Goal: Information Seeking & Learning: Find contact information

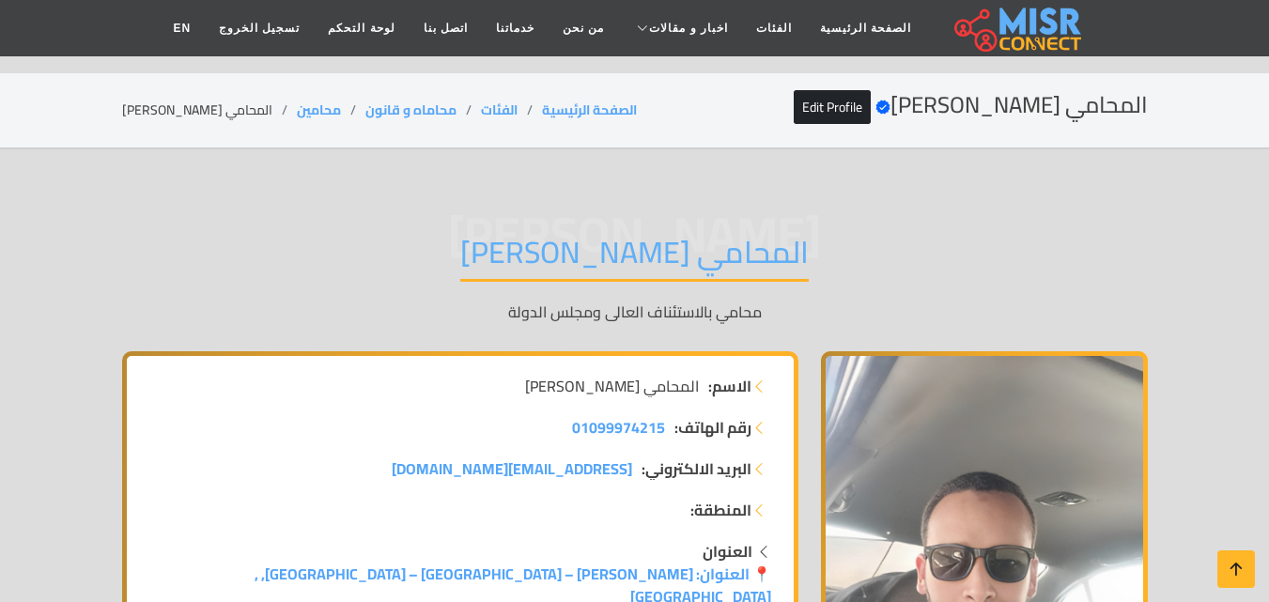
scroll to position [1648, 0]
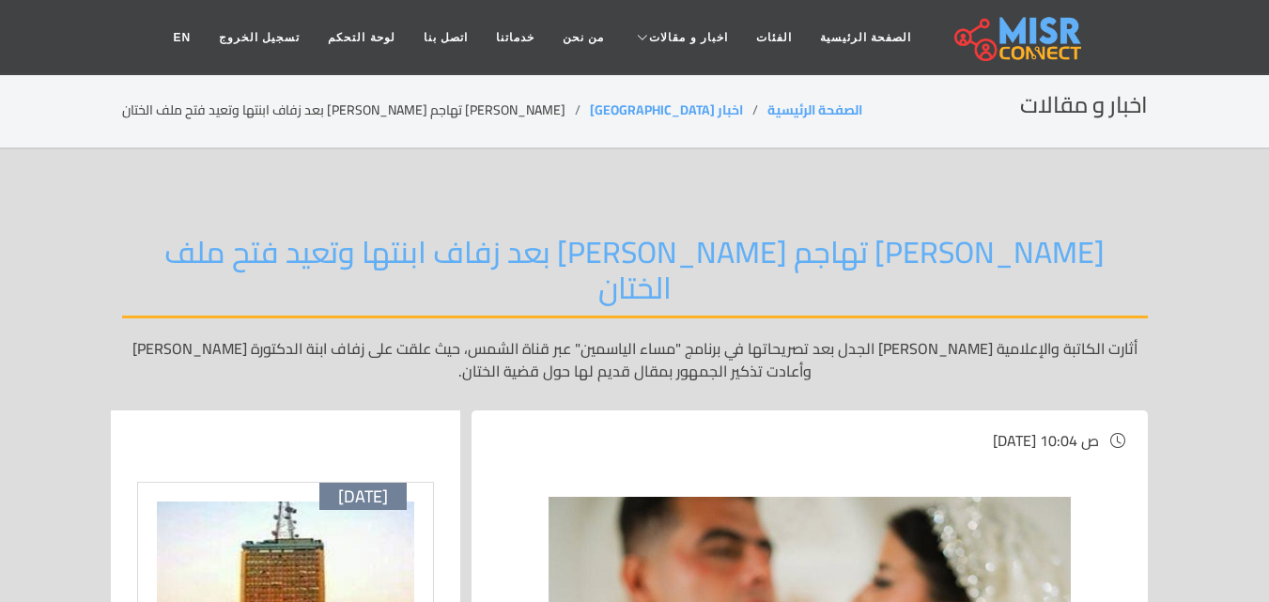
click at [1027, 267] on h2 "[PERSON_NAME] تهاجم [PERSON_NAME] بعد زفاف ابنتها وتعيد فتح ملف الختان" at bounding box center [634, 276] width 1025 height 85
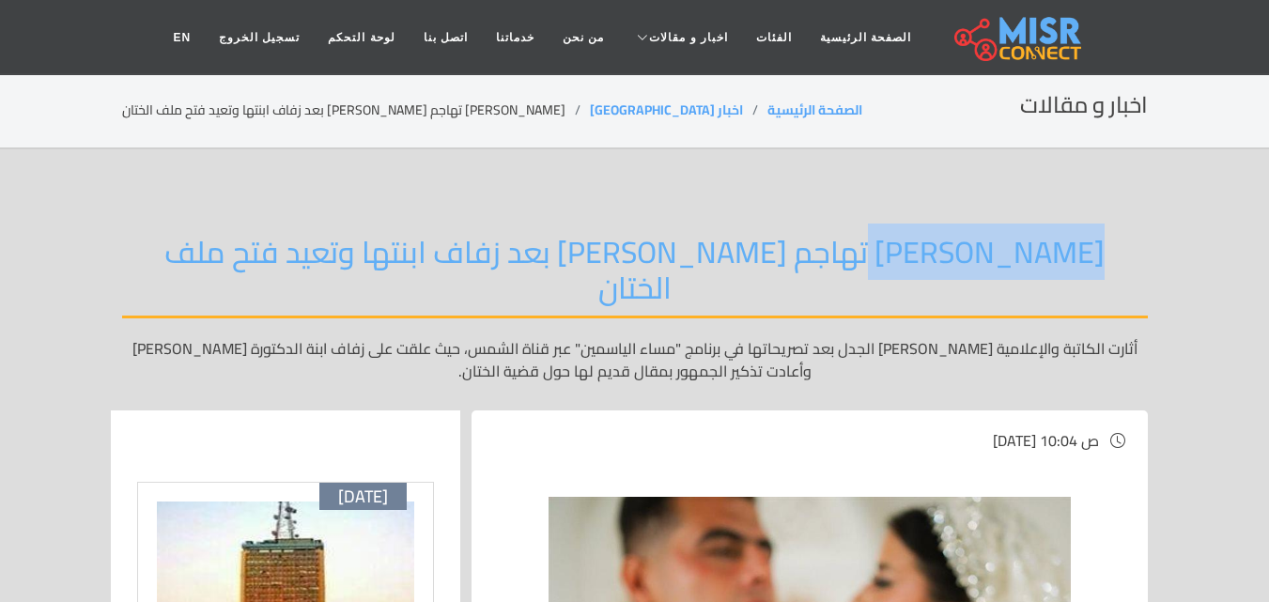
click at [886, 270] on h2 "ياسمين الخطيب تهاجم هبة قطب بعد زفاف ابنتها وتعيد فتح ملف الختان" at bounding box center [634, 276] width 1025 height 85
drag, startPoint x: 819, startPoint y: 270, endPoint x: 803, endPoint y: 271, distance: 16.0
click at [818, 271] on h2 "ياسمين الخطيب تهاجم هبة قطب بعد زفاف ابنتها وتعيد فتح ملف الختان" at bounding box center [634, 276] width 1025 height 85
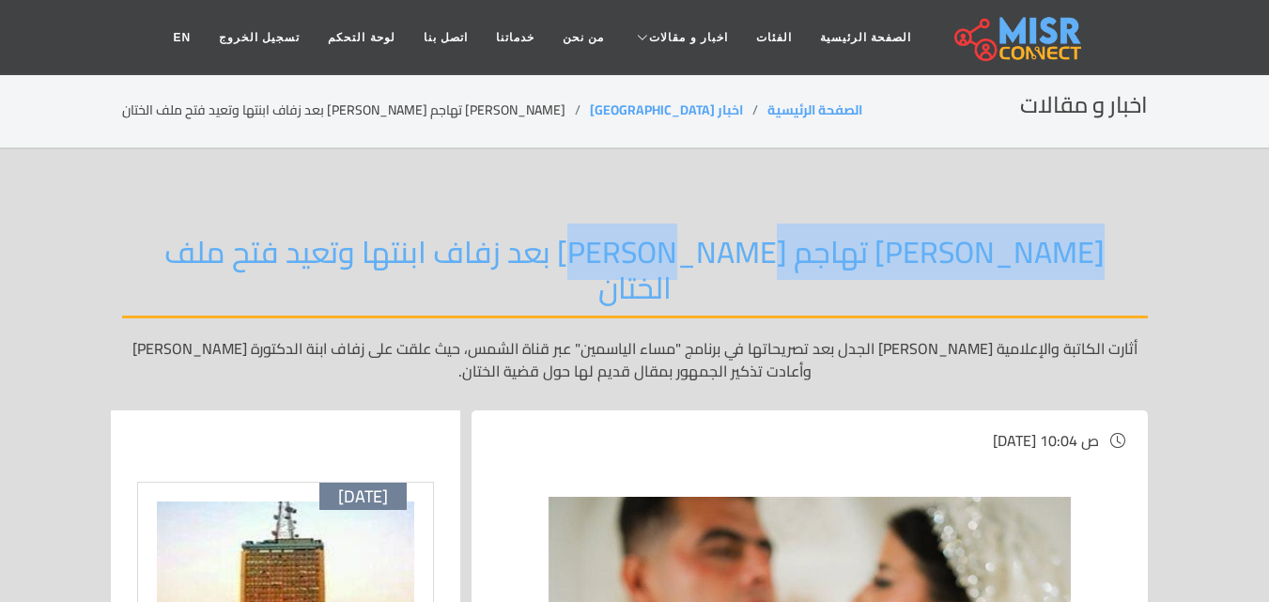
click at [737, 273] on h2 "ياسمين الخطيب تهاجم هبة قطب بعد زفاف ابنتها وتعيد فتح ملف الختان" at bounding box center [634, 276] width 1025 height 85
copy h2 "ياسمين الخطيب تهاجم هبة قطب"
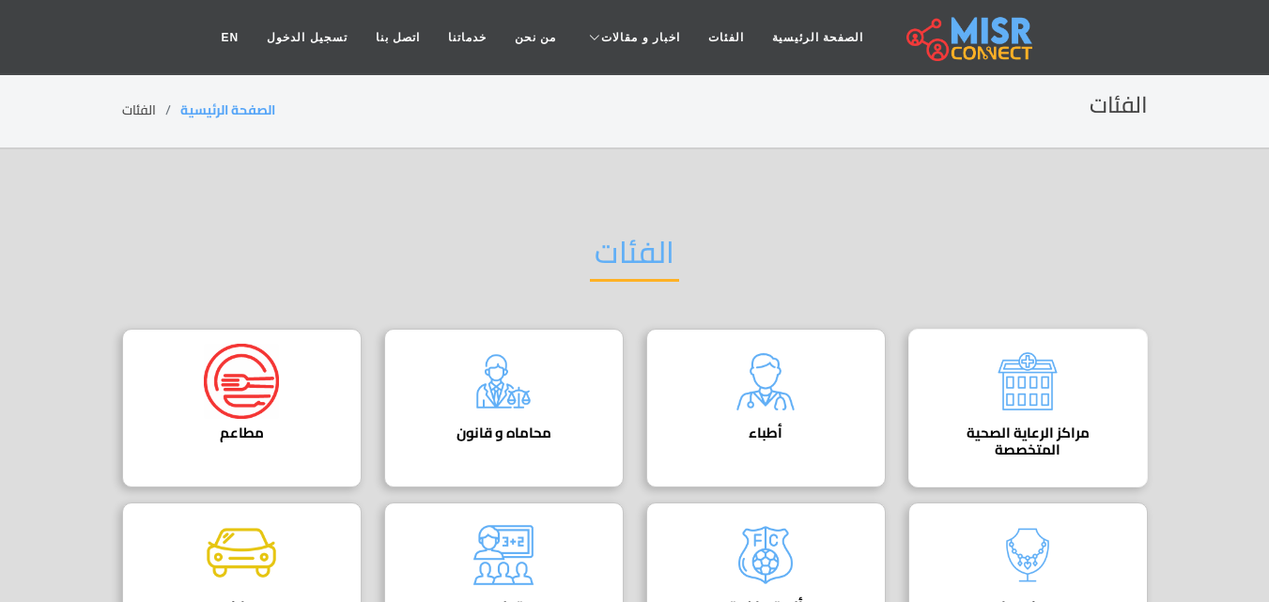
click at [978, 394] on div "مراكز الرعاية الصحية المتخصصة" at bounding box center [1027, 408] width 239 height 159
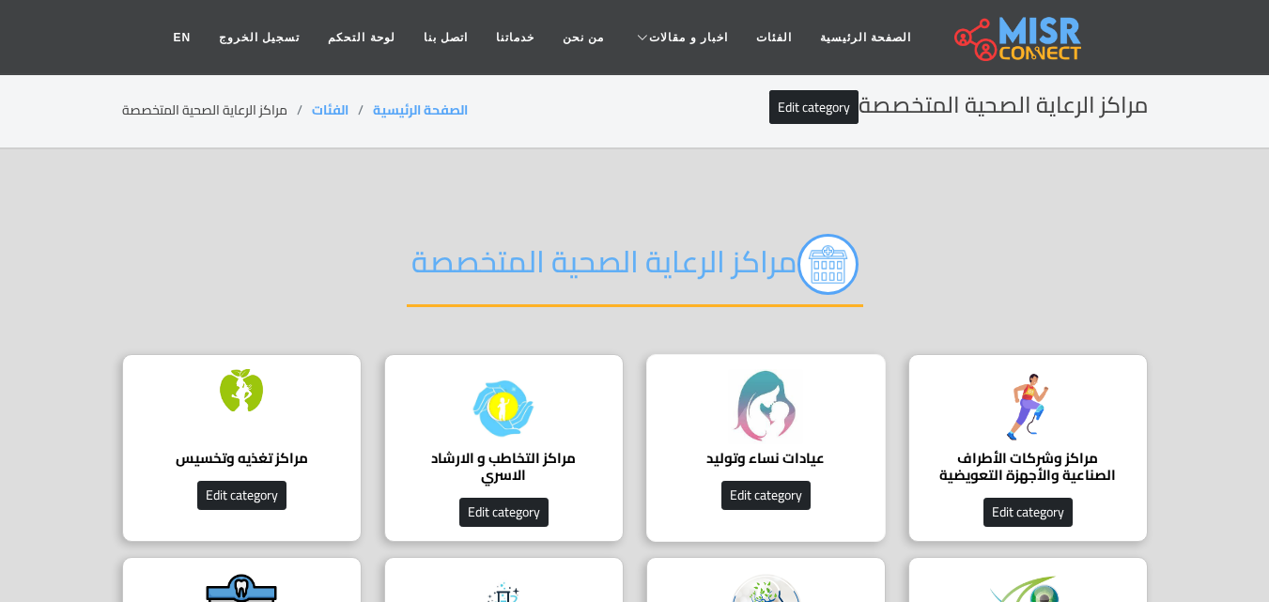
click at [848, 447] on div "عيادات نساء وتوليد عيادات نساء وتوليد فى مصر افضل عيادات نساء وتوليد _دليل شامل…" at bounding box center [765, 448] width 239 height 188
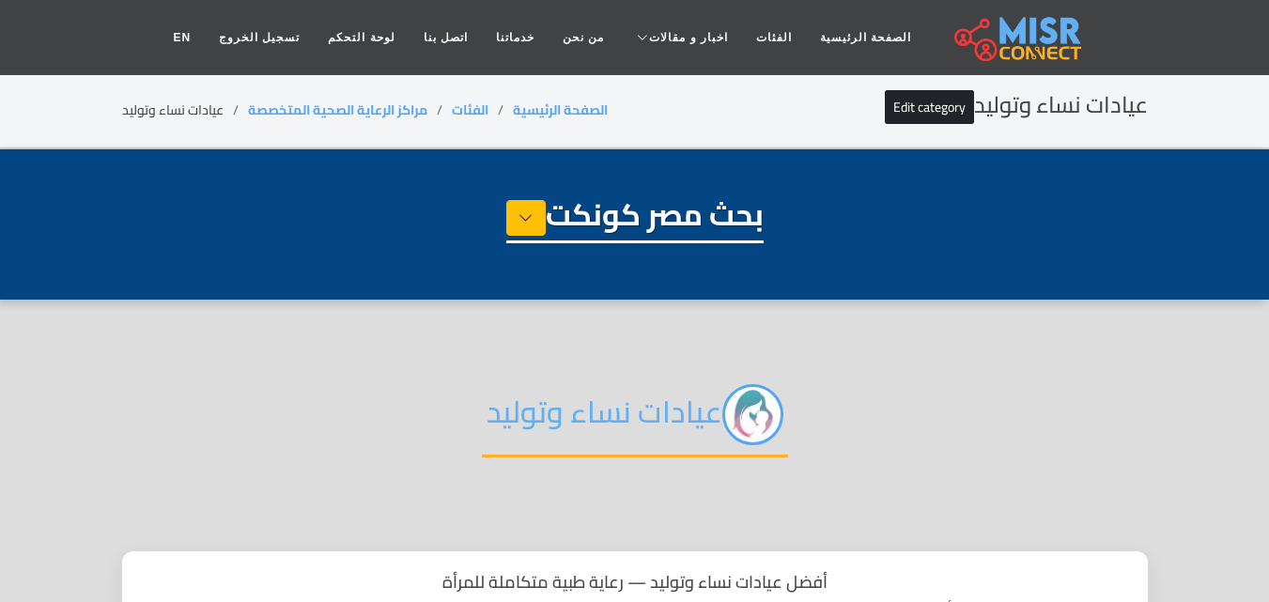
select select "**********"
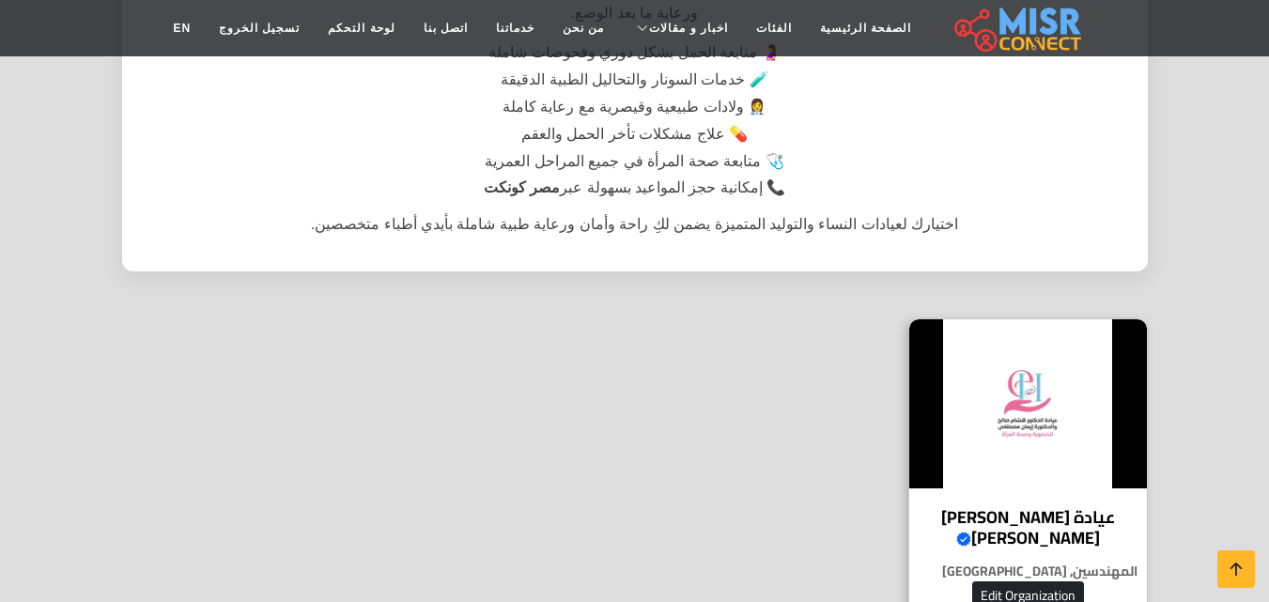
scroll to position [751, 0]
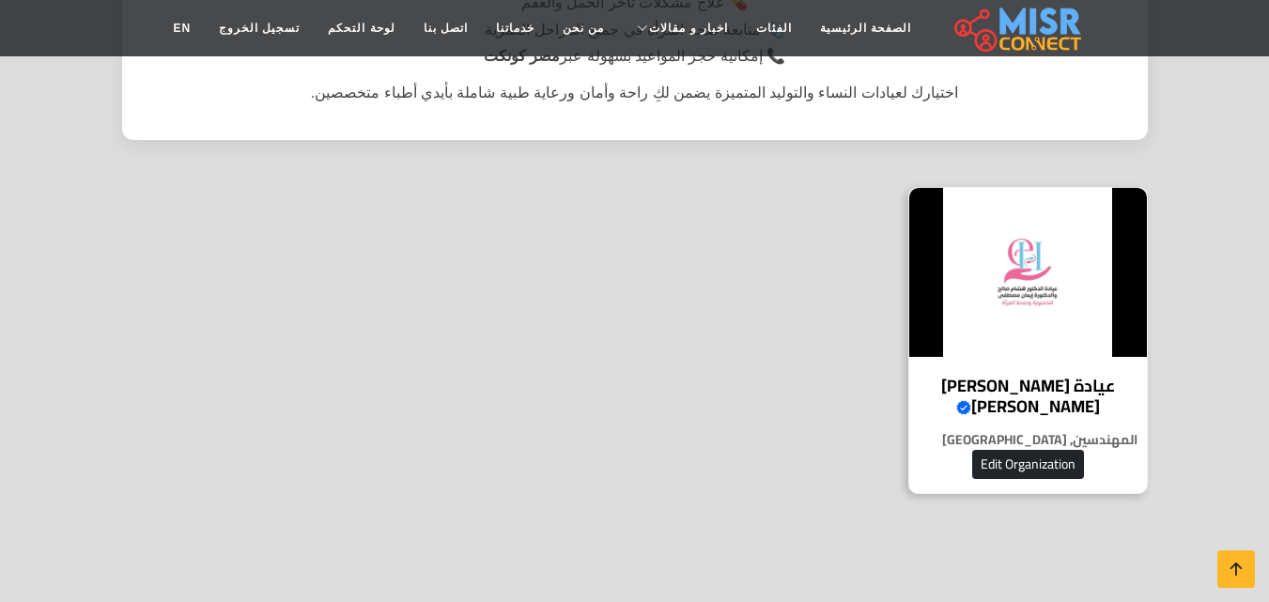
click at [1084, 276] on img at bounding box center [1028, 272] width 238 height 169
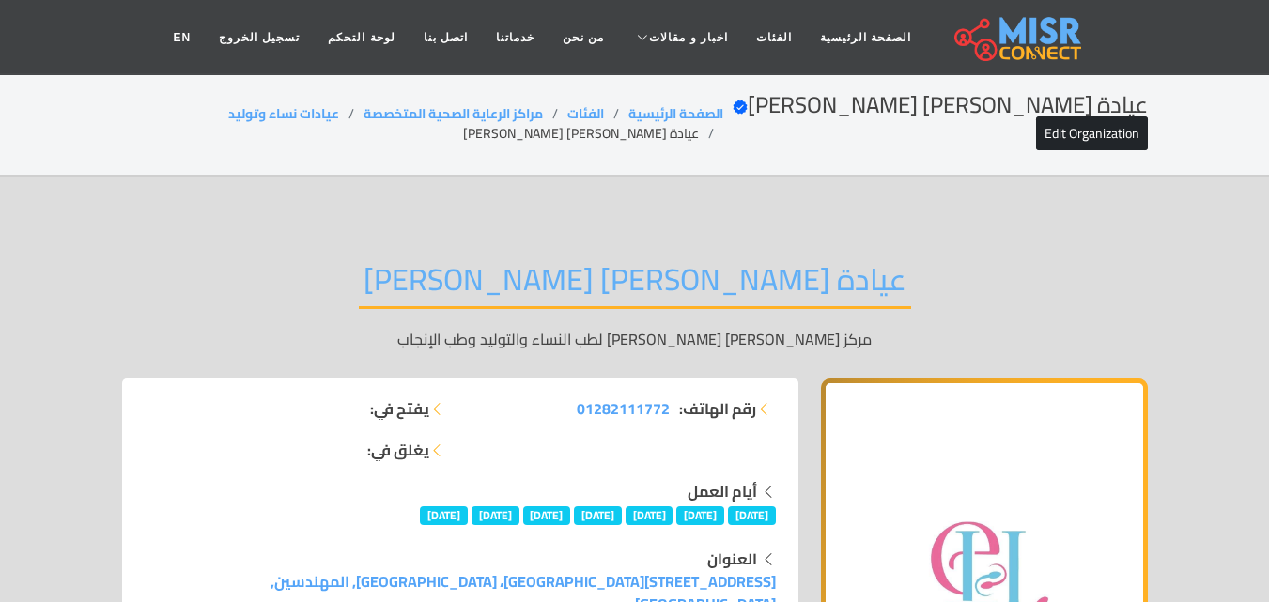
click at [911, 284] on h2 "عيادة [PERSON_NAME] [PERSON_NAME]" at bounding box center [635, 285] width 552 height 48
click at [911, 279] on h2 "عيادة الدكتور هشام صالح والدكتورة إيمان مصطفى" at bounding box center [635, 285] width 552 height 48
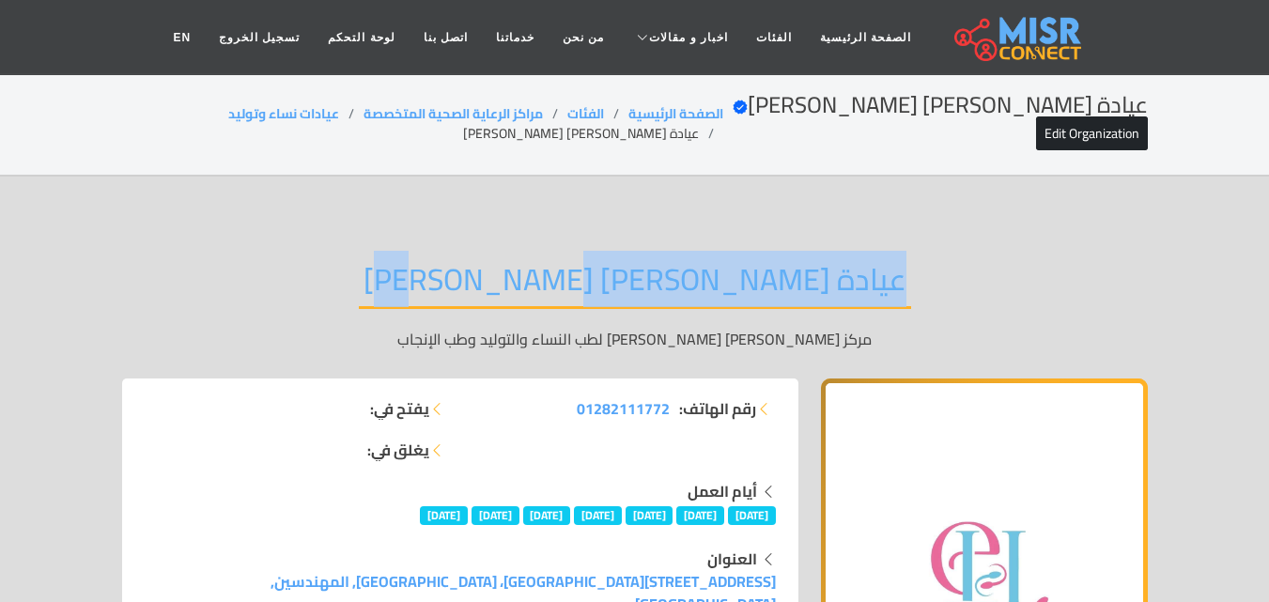
click at [676, 278] on h2 "عيادة الدكتور هشام صالح والدكتورة إيمان مصطفى" at bounding box center [635, 285] width 552 height 48
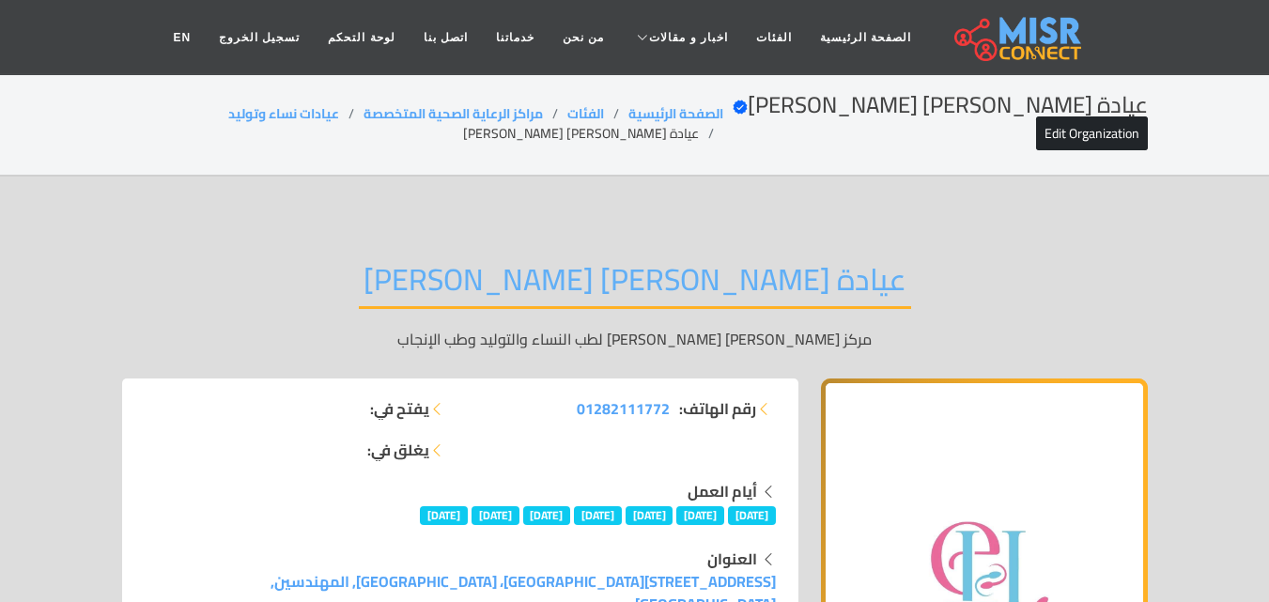
click at [595, 261] on h2 "عيادة الدكتور هشام صالح والدكتورة إيمان مصطفى" at bounding box center [635, 285] width 552 height 48
drag, startPoint x: 541, startPoint y: 301, endPoint x: 553, endPoint y: 292, distance: 15.4
click at [542, 300] on h2 "عيادة الدكتور هشام صالح والدكتورة إيمان مصطفى" at bounding box center [635, 285] width 552 height 48
click at [556, 291] on h2 "عيادة الدكتور هشام صالح والدكتورة إيمان مصطفى" at bounding box center [635, 285] width 552 height 48
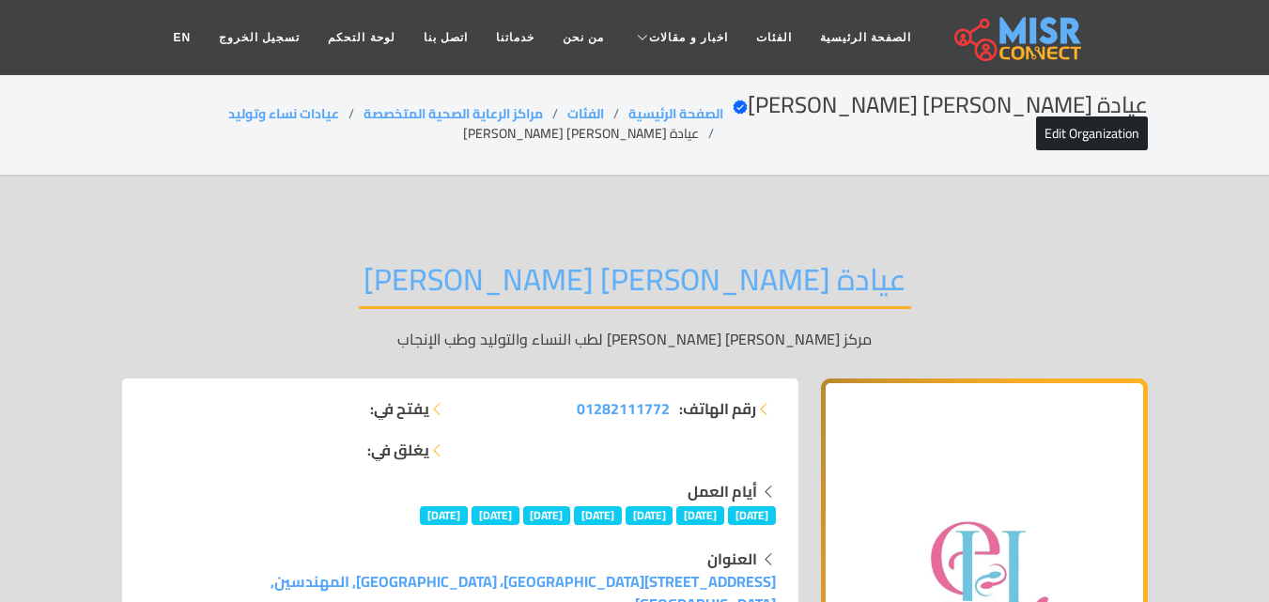
click at [425, 278] on h2 "عيادة الدكتور هشام صالح والدكتورة إيمان مصطفى" at bounding box center [635, 285] width 552 height 48
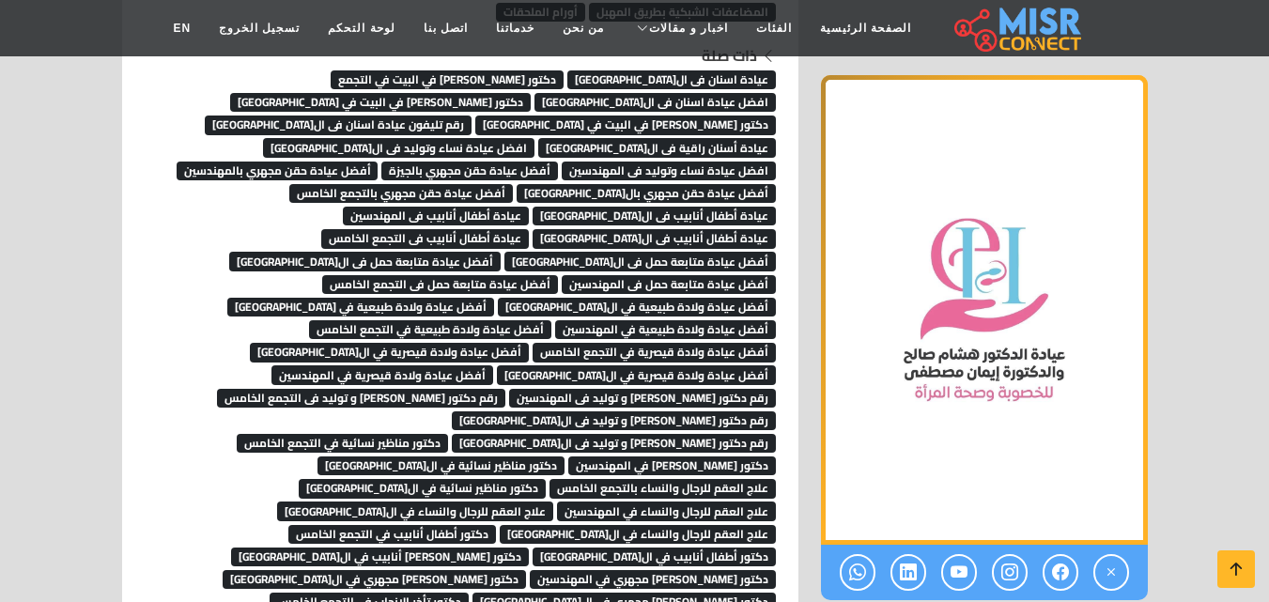
scroll to position [10424, 0]
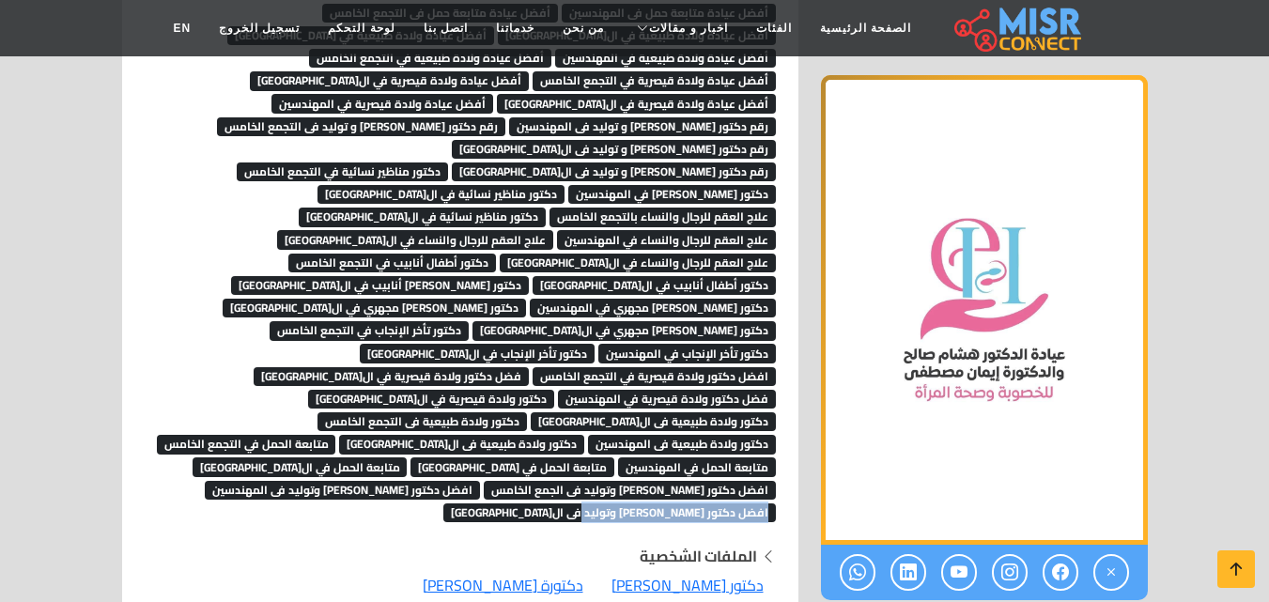
drag, startPoint x: 576, startPoint y: 267, endPoint x: 771, endPoint y: 268, distance: 195.3
click at [771, 268] on div "ذات صلة عيادة اسنان فى الجيزة دكتور اسنان في البيت في التجمع افضل عيادة اسنان ف…" at bounding box center [460, 147] width 631 height 749
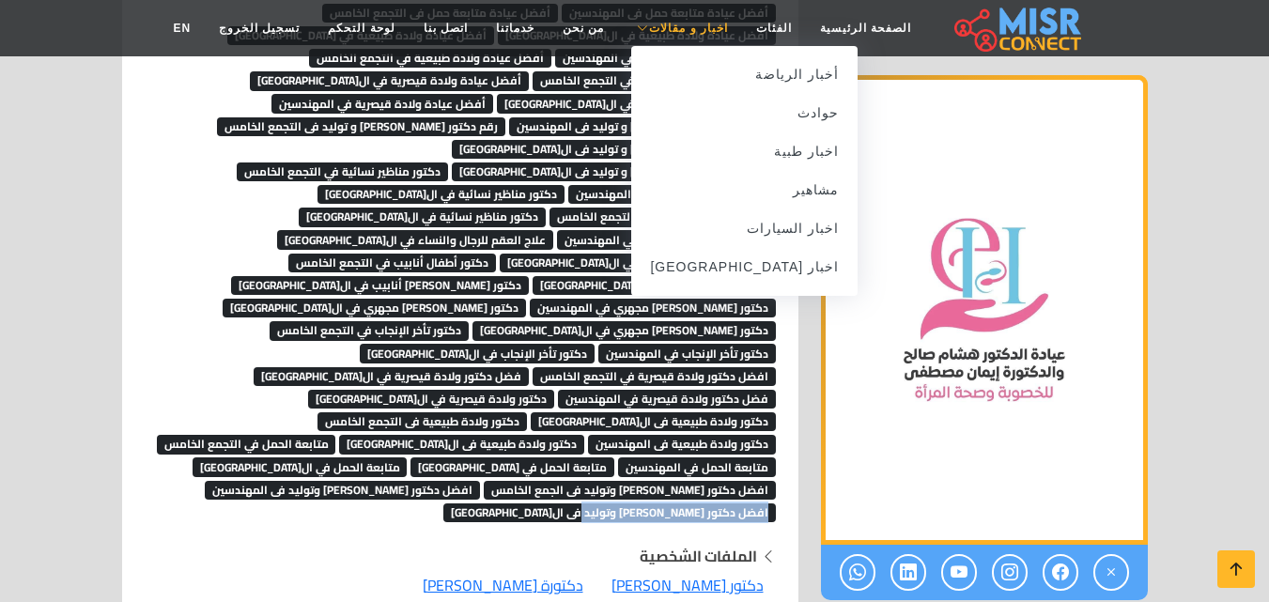
copy span "افضل دكتور نساء وتوليد فى الجيزة"
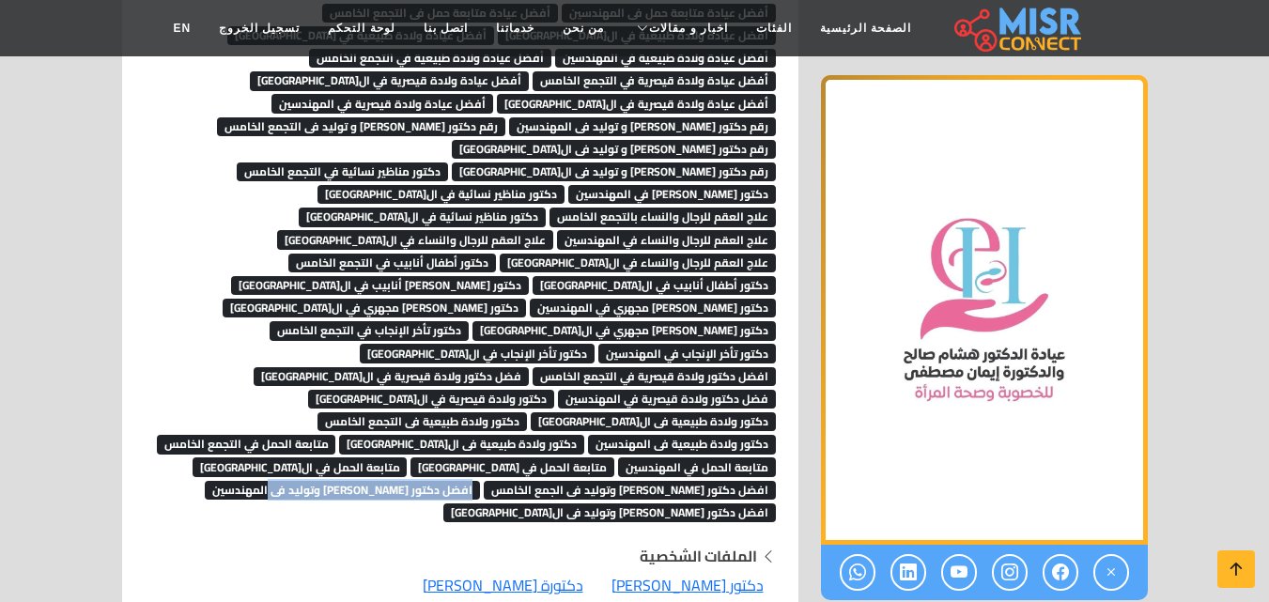
drag, startPoint x: 323, startPoint y: 239, endPoint x: 536, endPoint y: 234, distance: 213.2
click at [536, 234] on div "ذات صلة عيادة اسنان فى الجيزة دكتور اسنان في البيت في التجمع افضل عيادة اسنان ف…" at bounding box center [460, 147] width 631 height 749
copy span "افضل دكتور نساء وتوليد فى المهندسين"
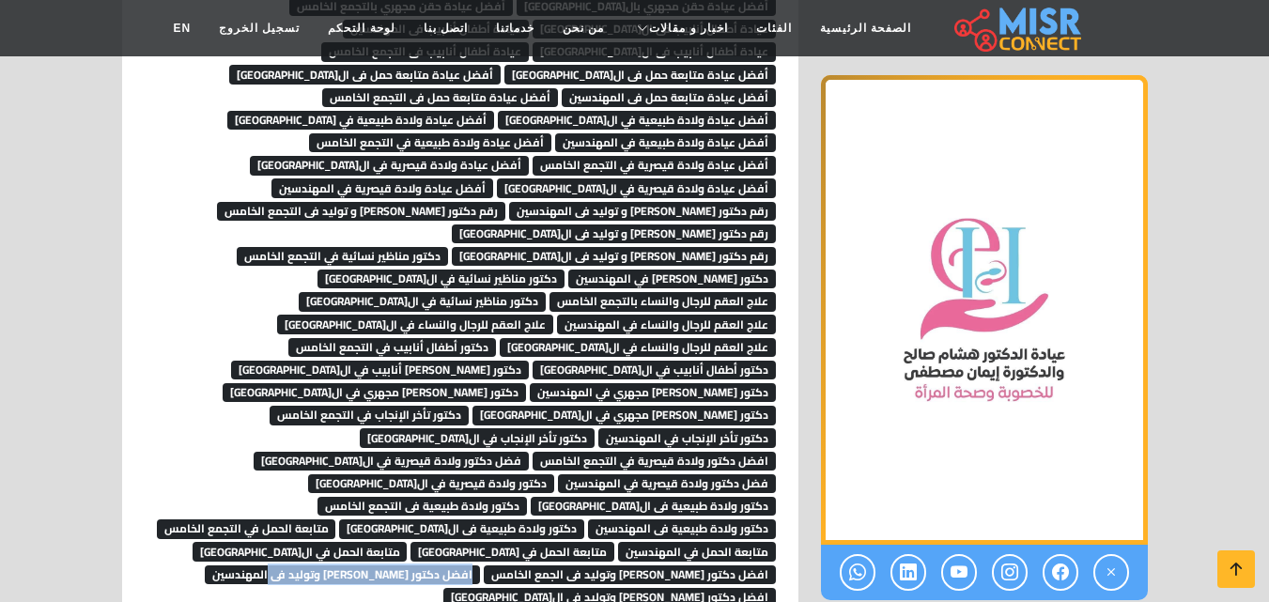
scroll to position [10611, 0]
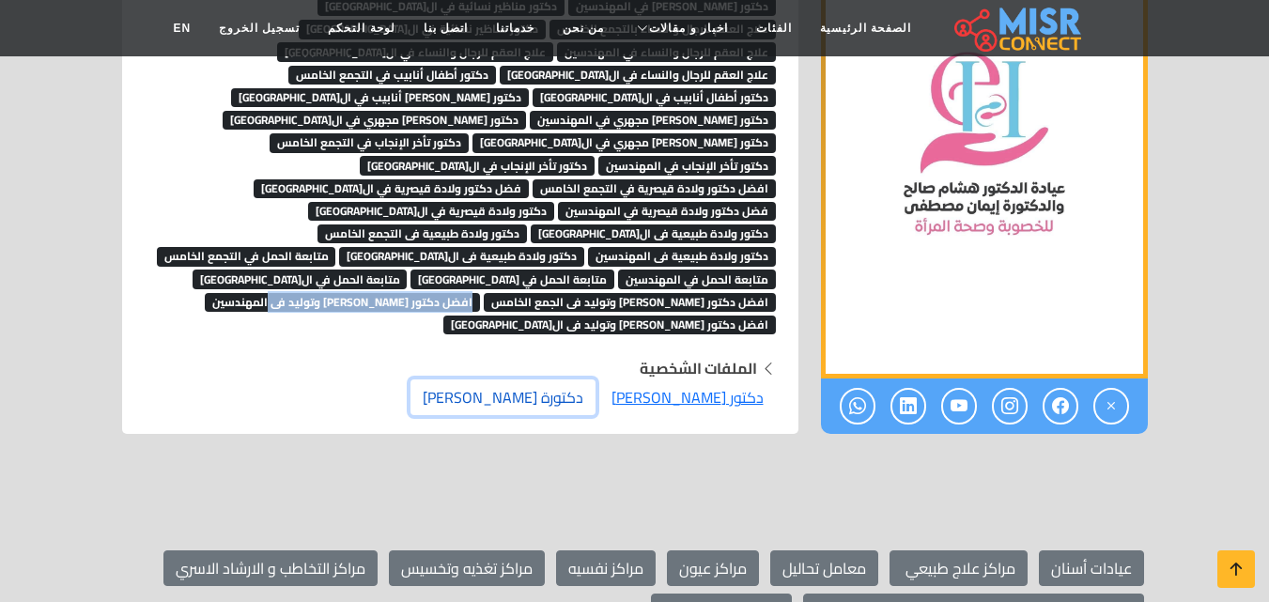
click at [571, 379] on link "دكتورة إيمان مصطفى" at bounding box center [502, 397] width 185 height 36
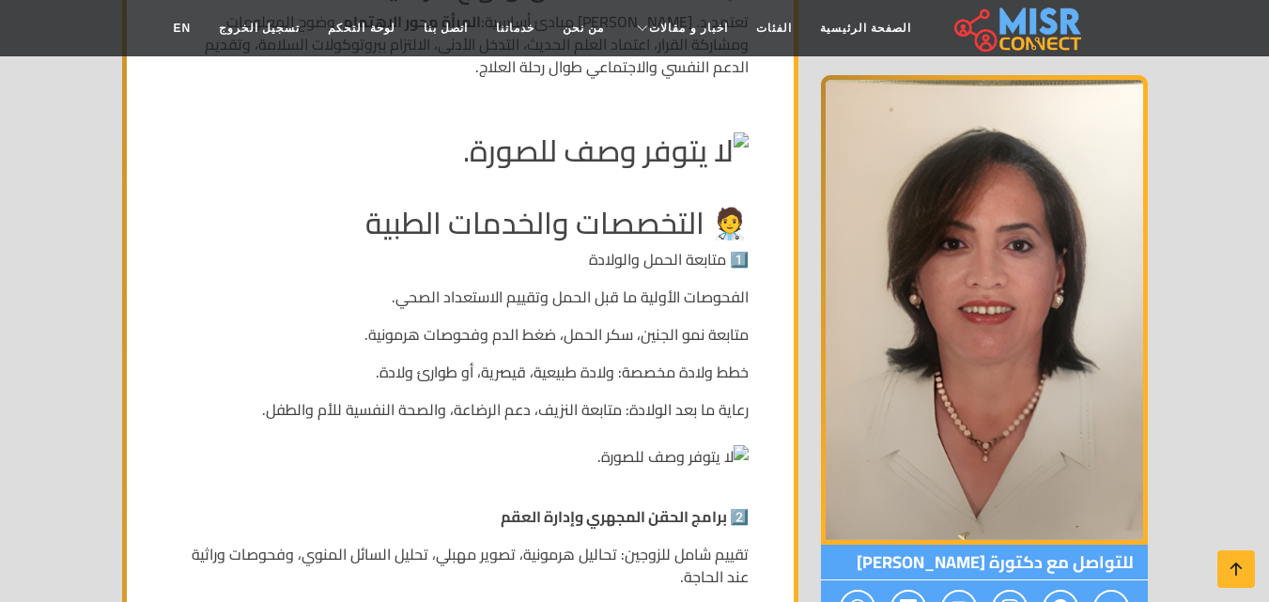
scroll to position [1690, 0]
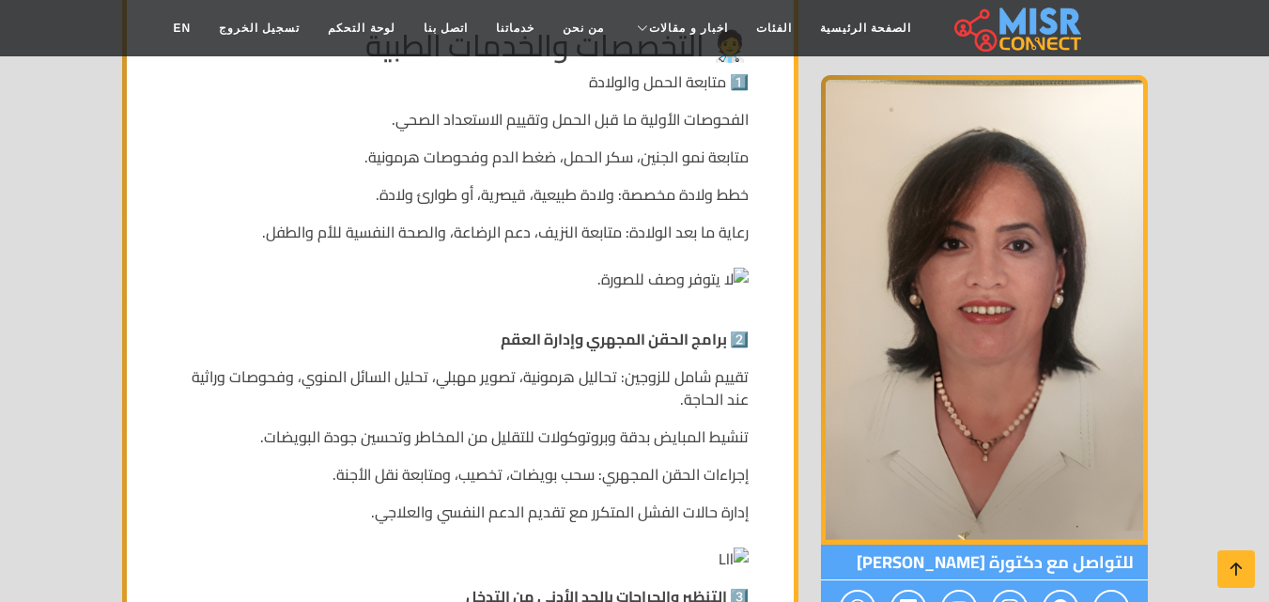
click at [258, 146] on p "متابعة نمو الجنين، سكر الحمل، ضغط الدم وفحوصات هرمونية." at bounding box center [460, 157] width 577 height 23
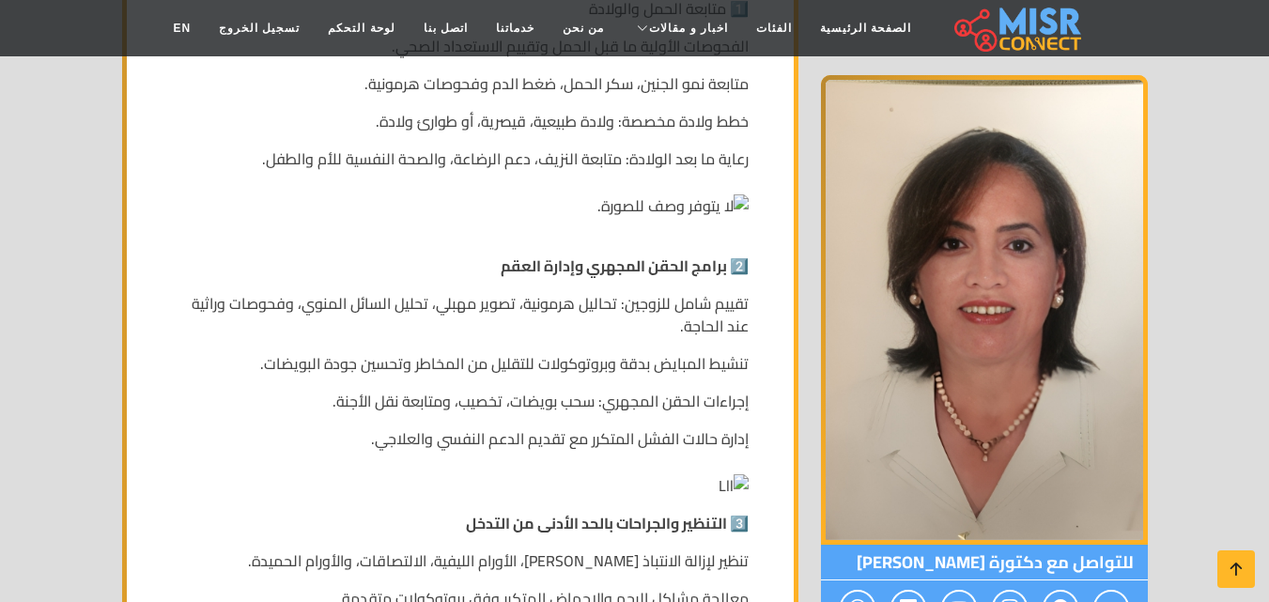
scroll to position [1784, 0]
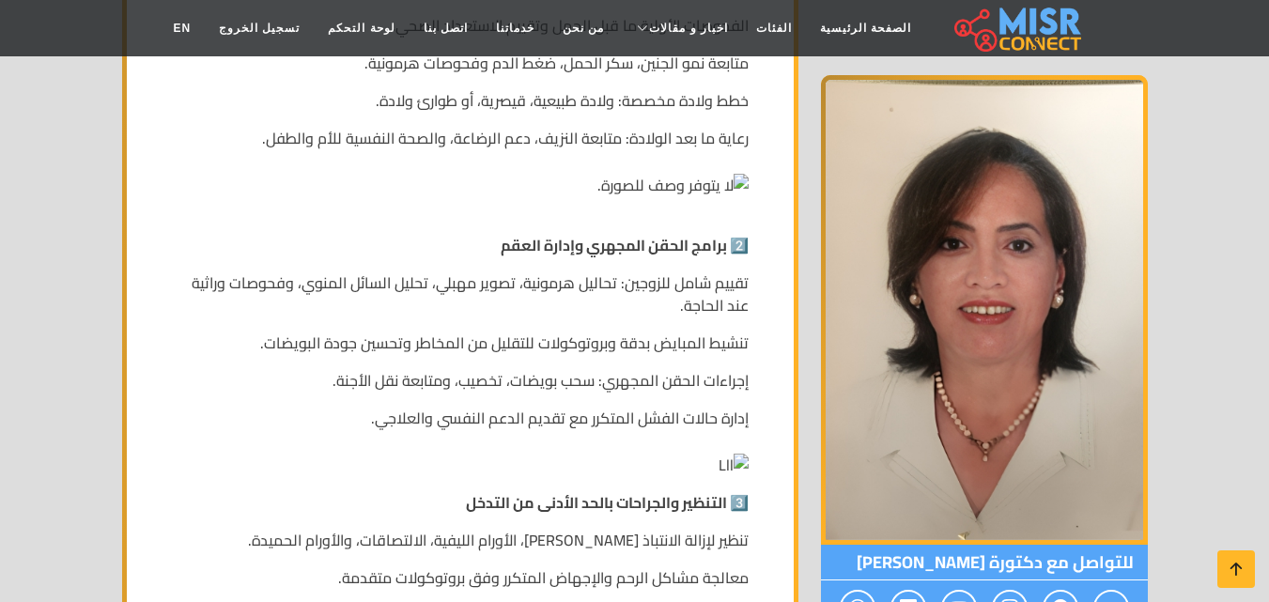
click at [701, 231] on strong "2️⃣ برامج الحقن المجهري وإدارة العقم" at bounding box center [625, 245] width 248 height 28
click at [669, 231] on strong "2️⃣ برامج الحقن المجهري وإدارة العقم" at bounding box center [625, 245] width 248 height 28
click at [534, 231] on strong "2️⃣ برامج الحقن المجهري وإدارة العقم" at bounding box center [625, 245] width 248 height 28
drag, startPoint x: 533, startPoint y: 218, endPoint x: 468, endPoint y: 206, distance: 66.9
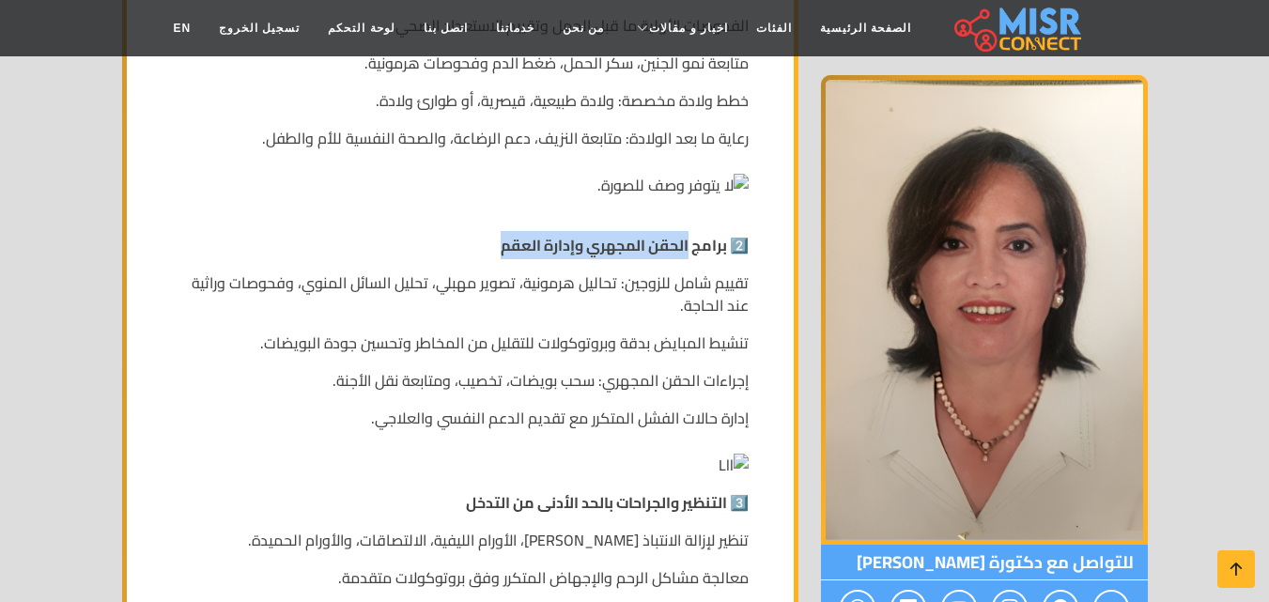
click at [468, 206] on div "دكتورة إيمان مصطفى — استشارية النساء والتوليد وطب الإنجاب نبذة تعريفية في عالم …" at bounding box center [460, 505] width 622 height 2575
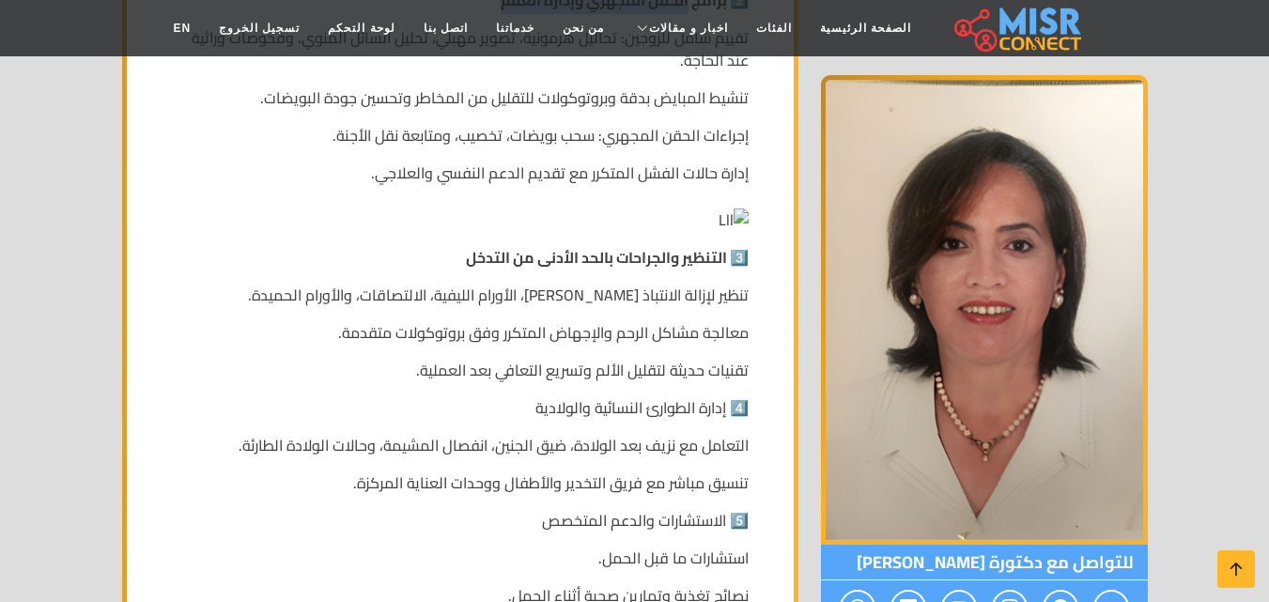
scroll to position [2066, 0]
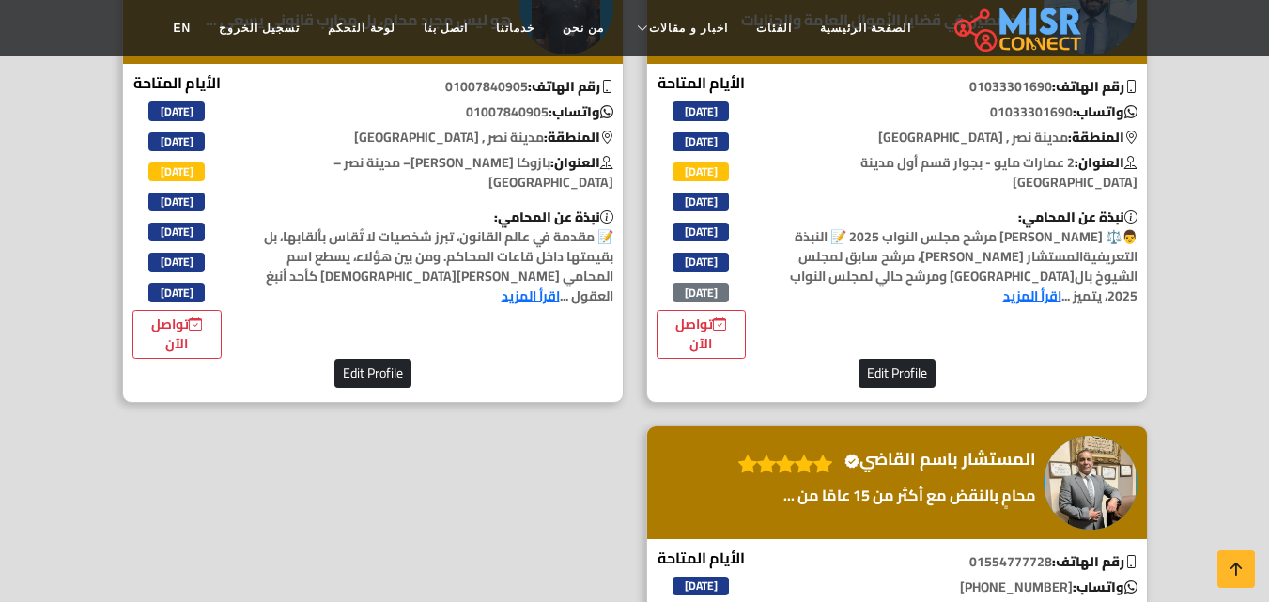
scroll to position [6949, 0]
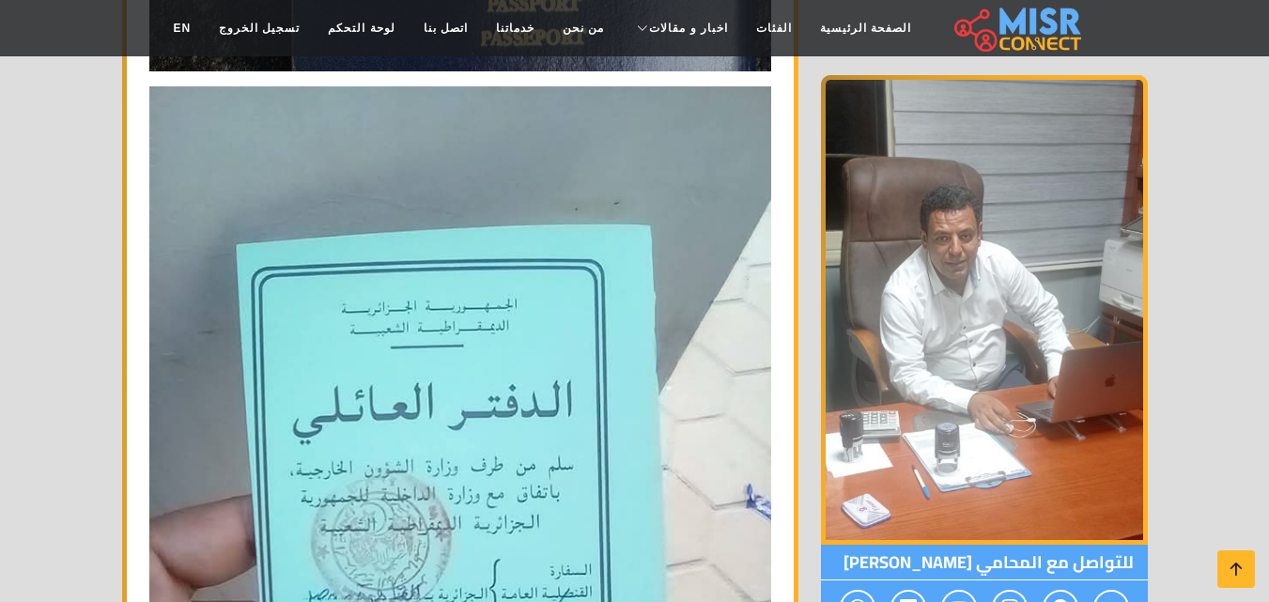
scroll to position [3099, 0]
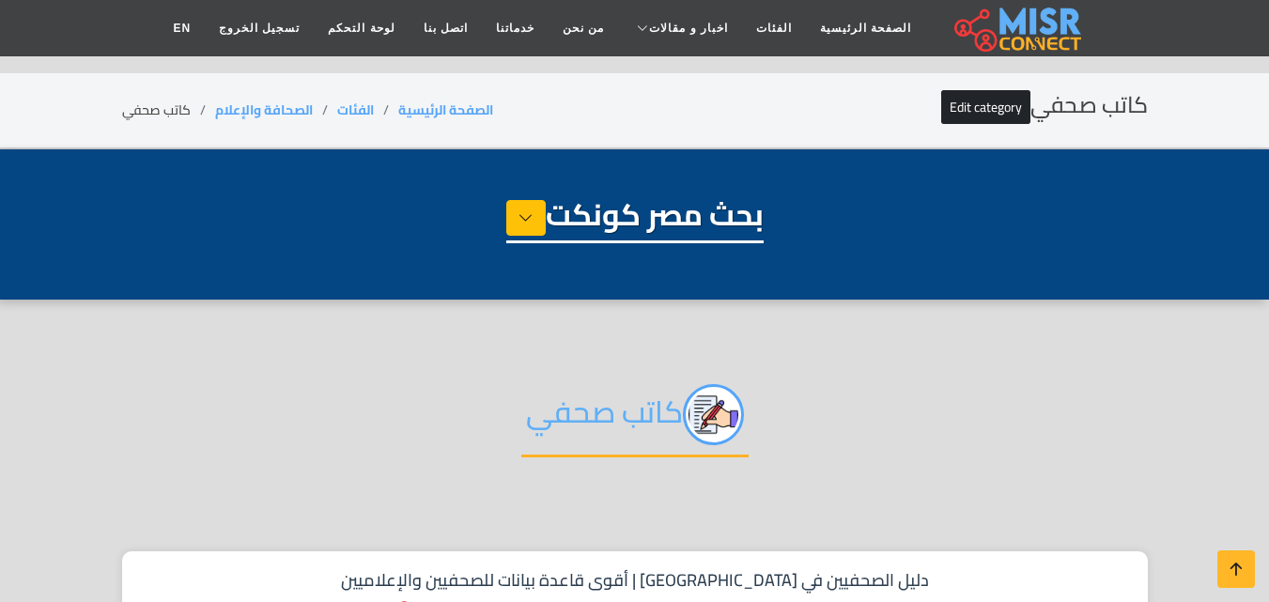
select select "**********"
select select "*********"
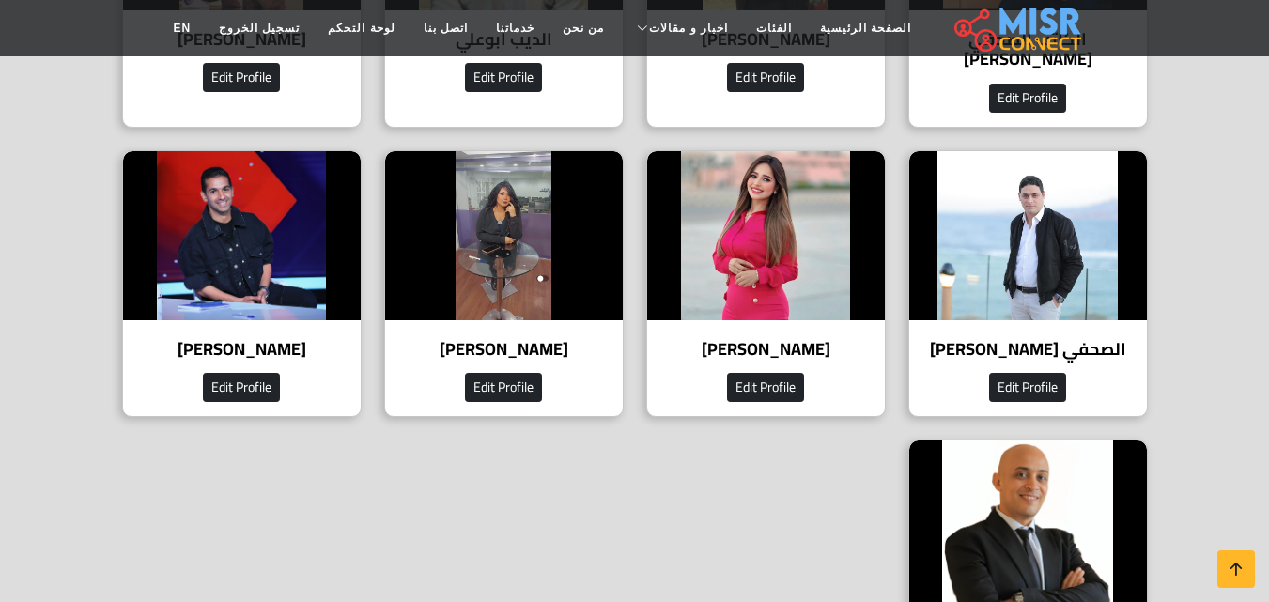
scroll to position [2442, 0]
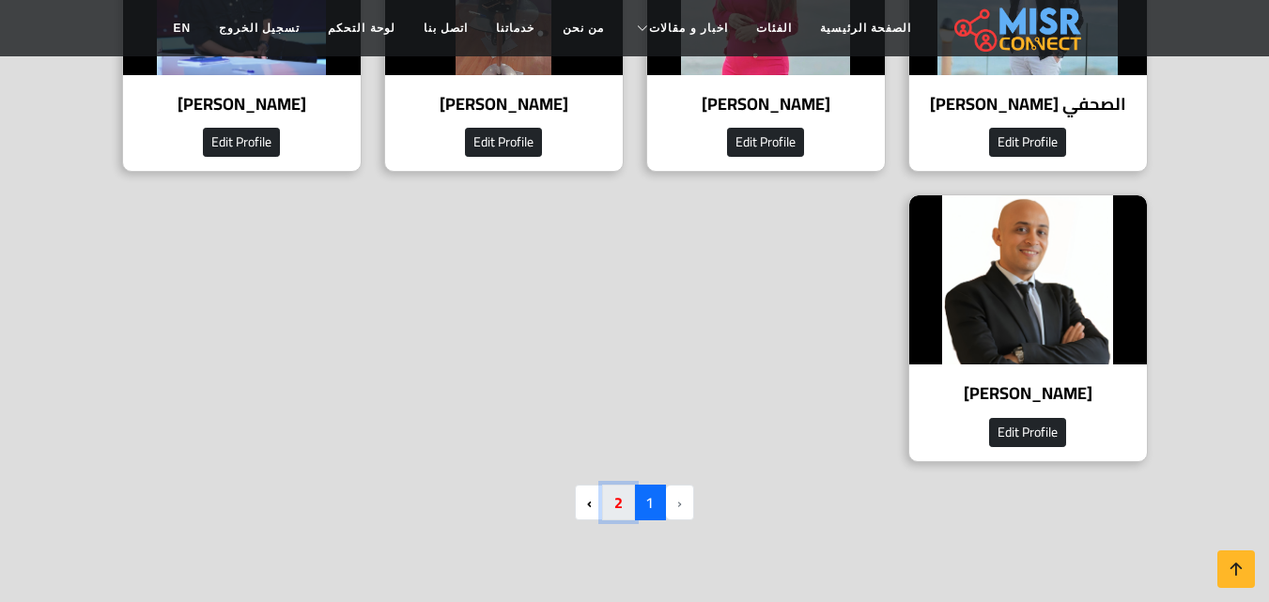
click at [610, 485] on link "2" at bounding box center [618, 503] width 33 height 36
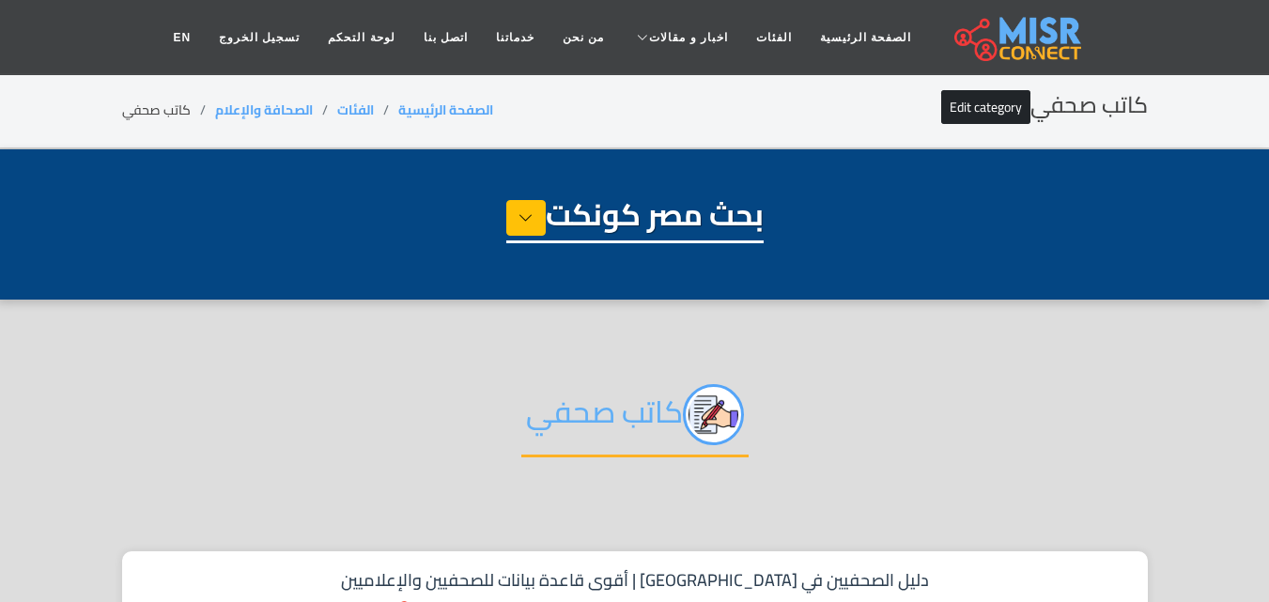
select select "**********"
select select "*********"
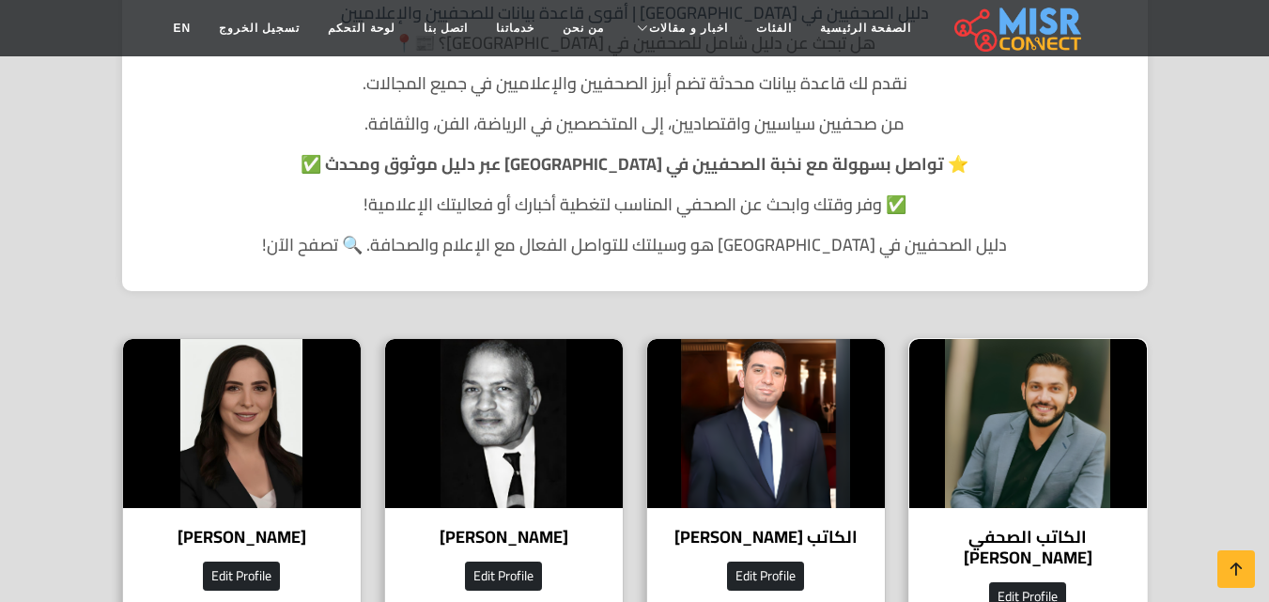
scroll to position [751, 0]
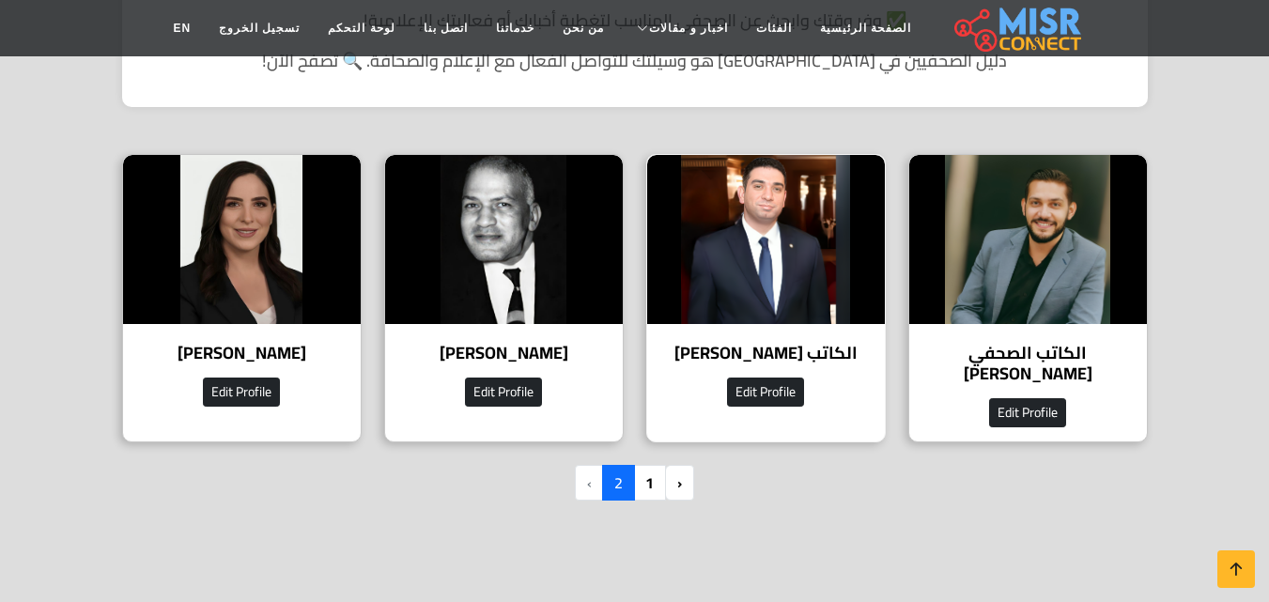
click at [764, 236] on img at bounding box center [766, 239] width 238 height 169
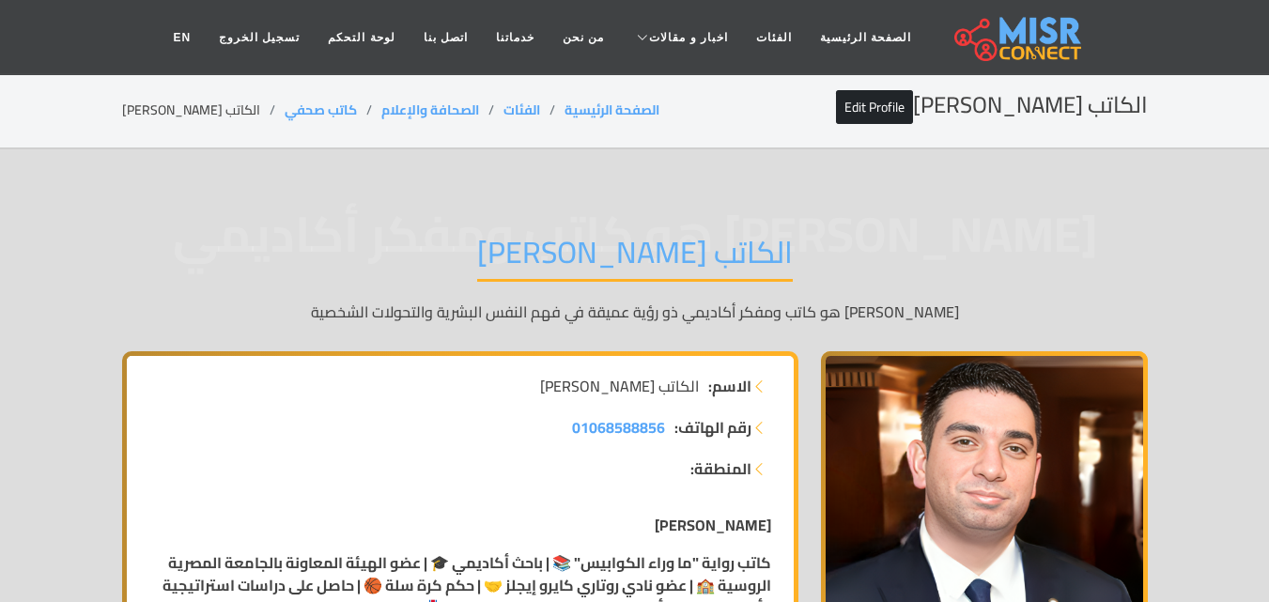
click at [560, 278] on h1 "الكاتب محمد الرشيدي" at bounding box center [635, 258] width 316 height 48
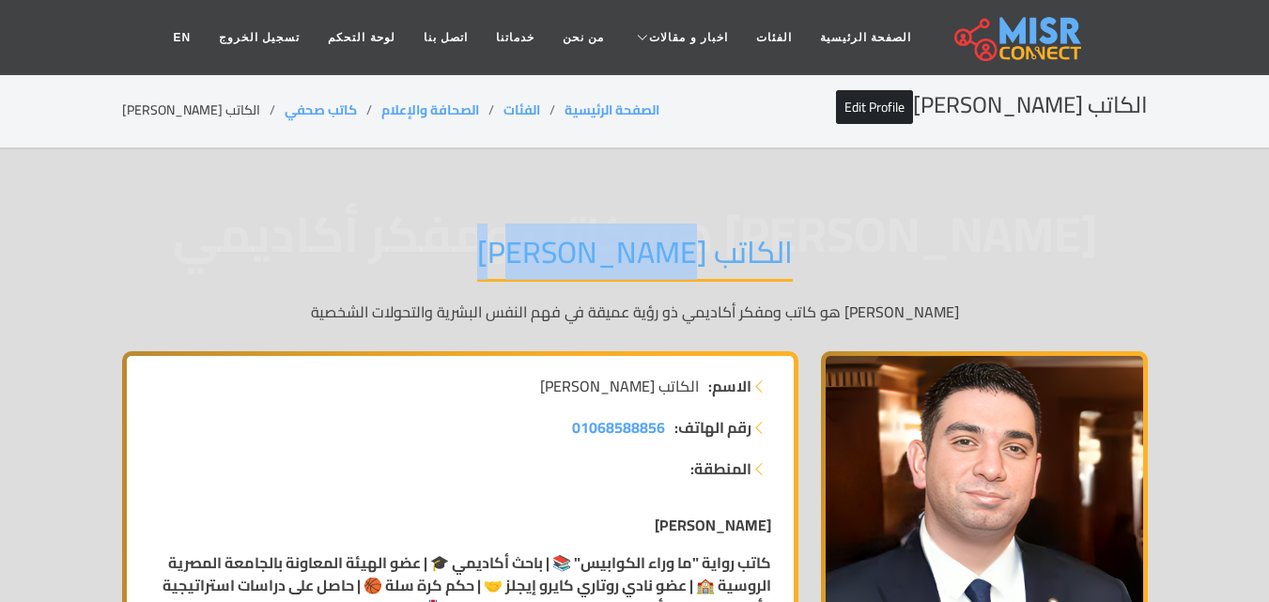
click at [560, 278] on h1 "الكاتب محمد الرشيدي" at bounding box center [635, 258] width 316 height 48
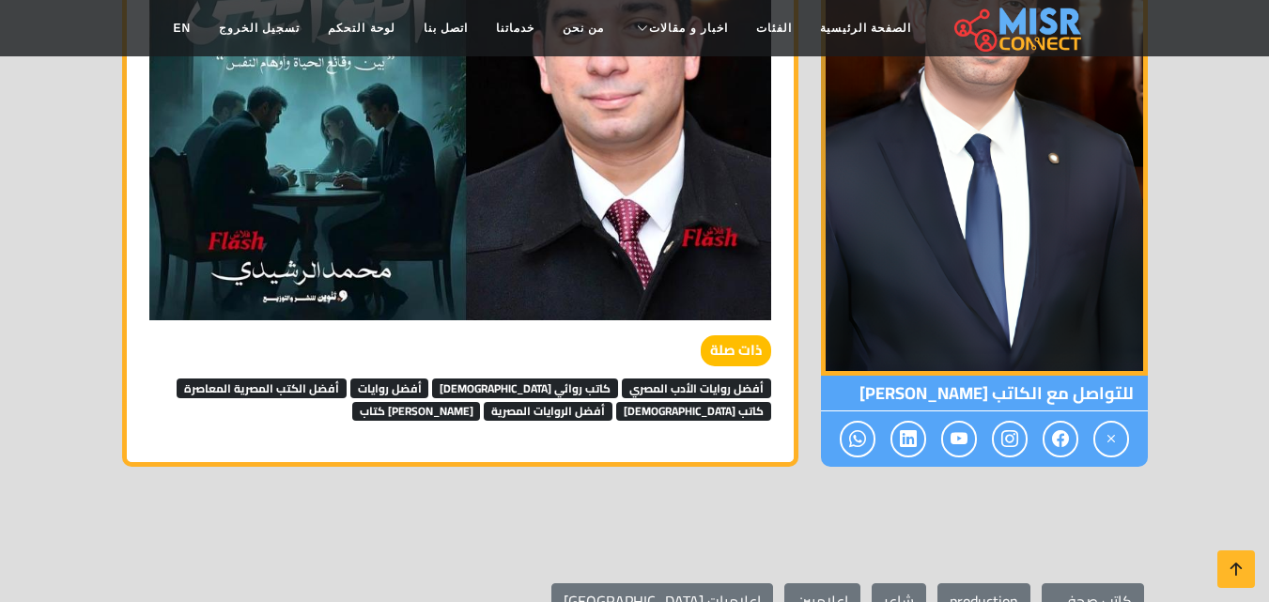
scroll to position [4132, 0]
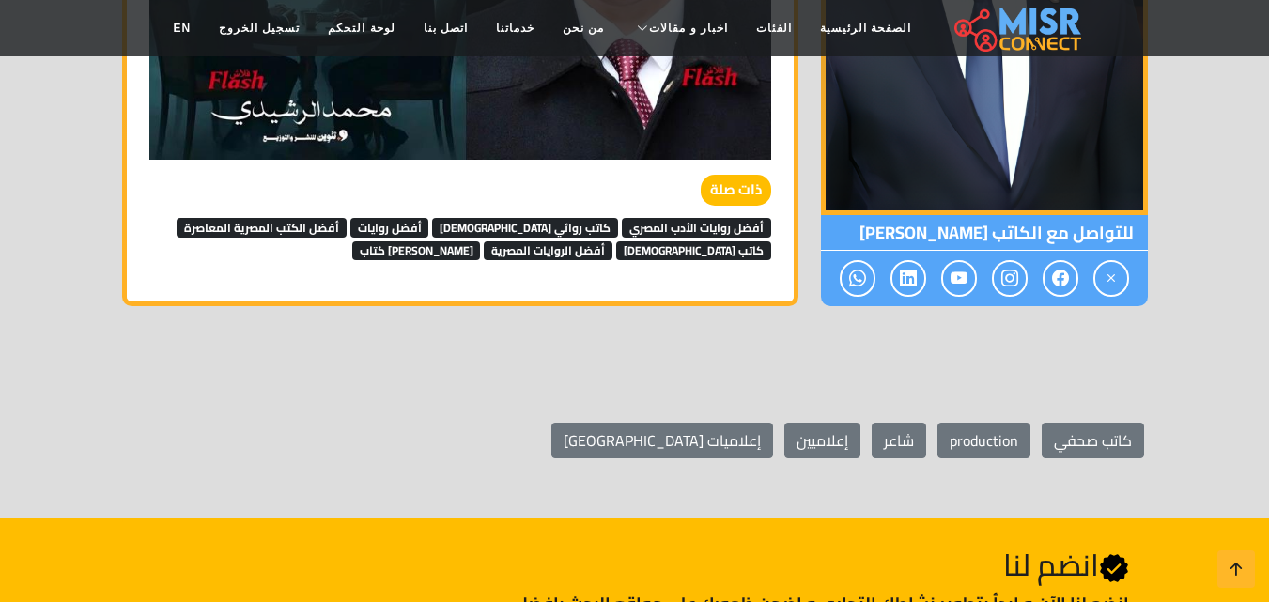
click at [239, 381] on section "كاتب صحفي production شاعر إعلاميين إعلاميات مصر" at bounding box center [634, 440] width 1269 height 156
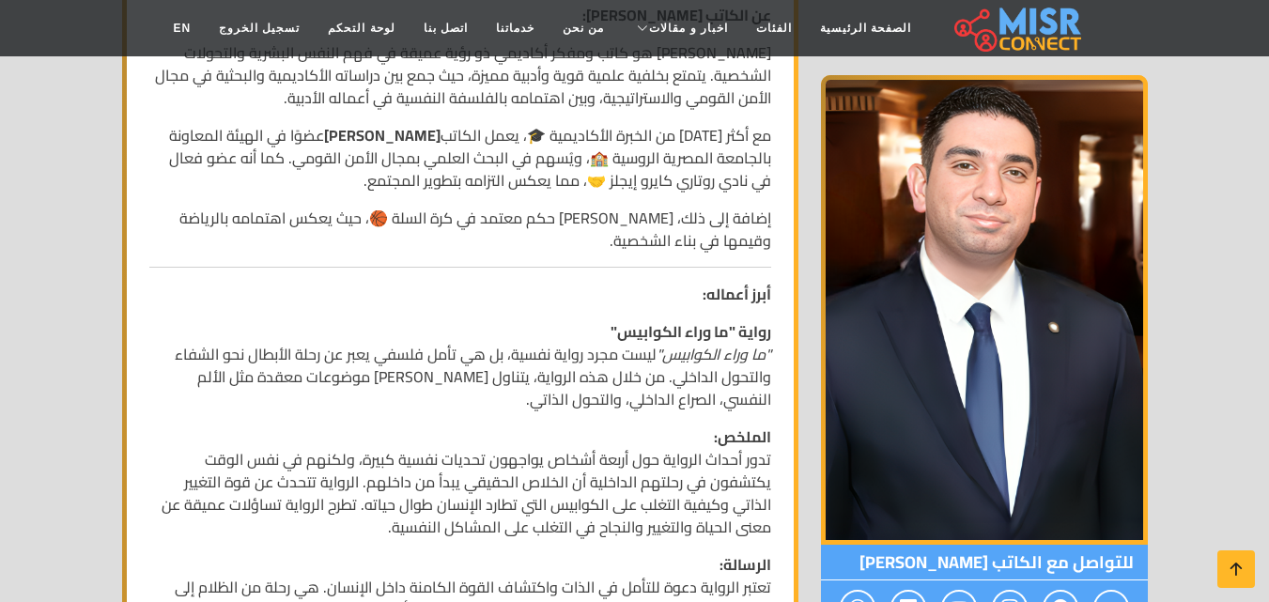
scroll to position [657, 0]
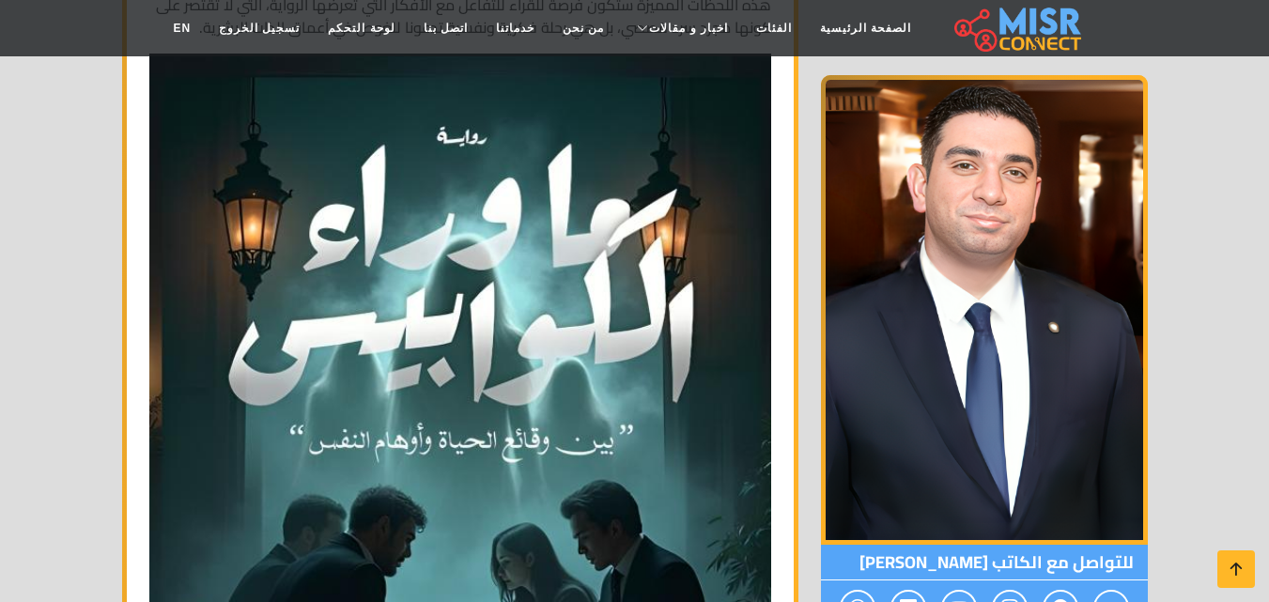
scroll to position [2723, 0]
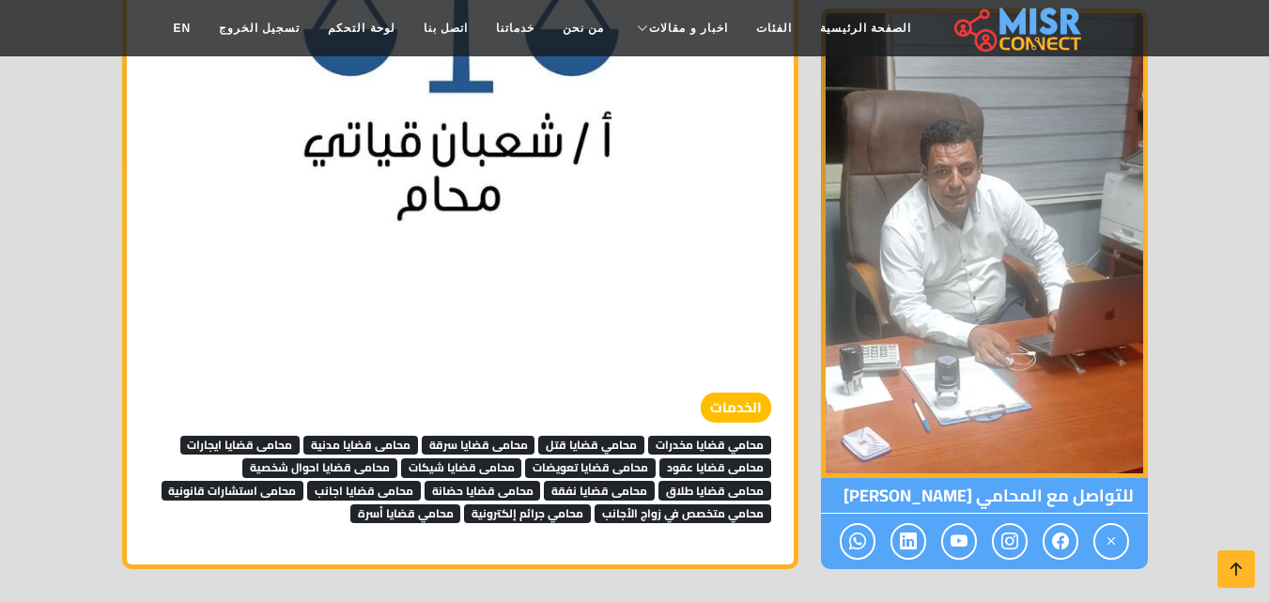
scroll to position [6104, 0]
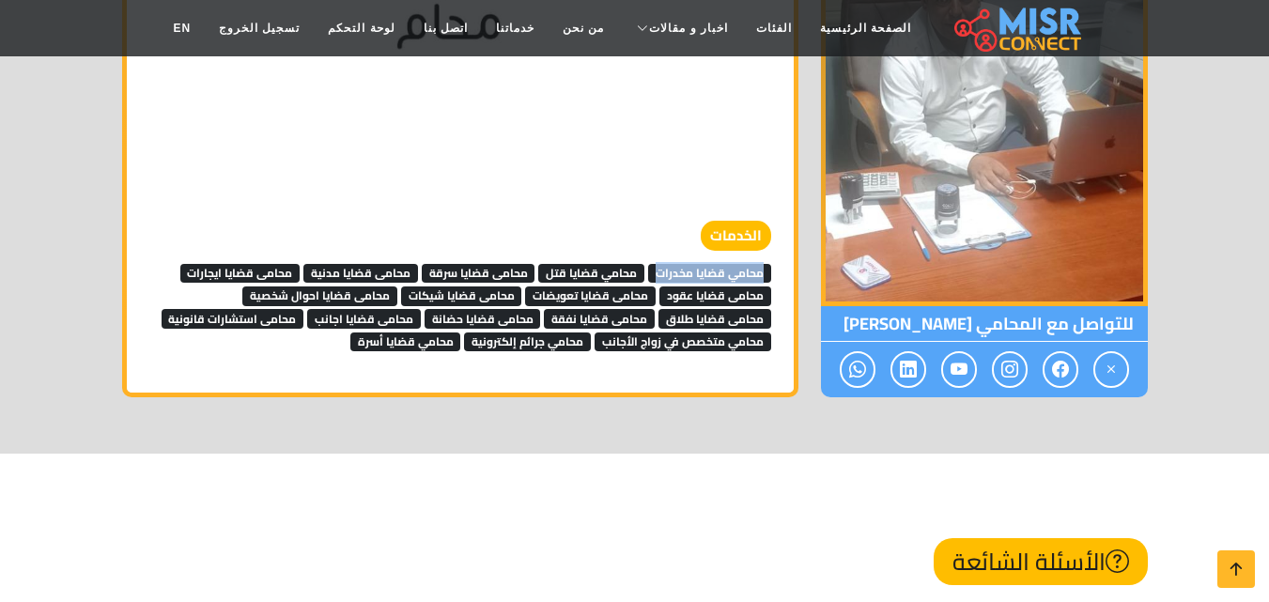
drag, startPoint x: 778, startPoint y: 213, endPoint x: 657, endPoint y: 212, distance: 120.2
click at [657, 221] on div "الخدمات محامي قضايا مخدرات محامي قضايا قتل محامى قضايا سرقة محامى قضايا مدنية م…" at bounding box center [460, 286] width 644 height 131
copy span "محامي قضايا مخدرات"
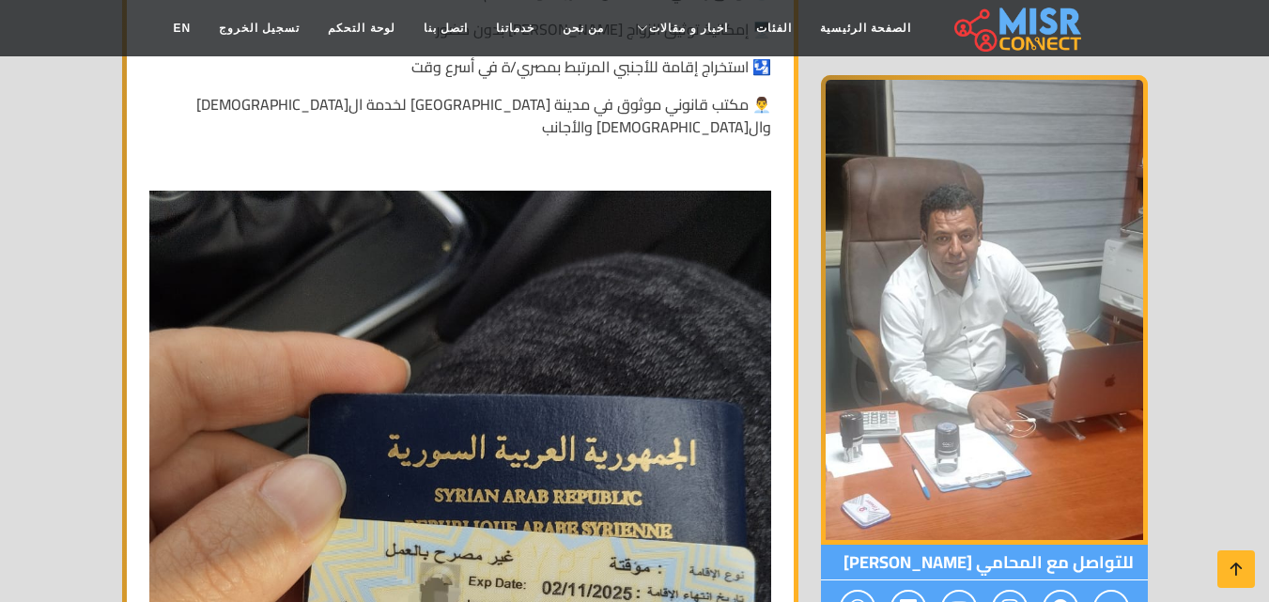
scroll to position [1690, 0]
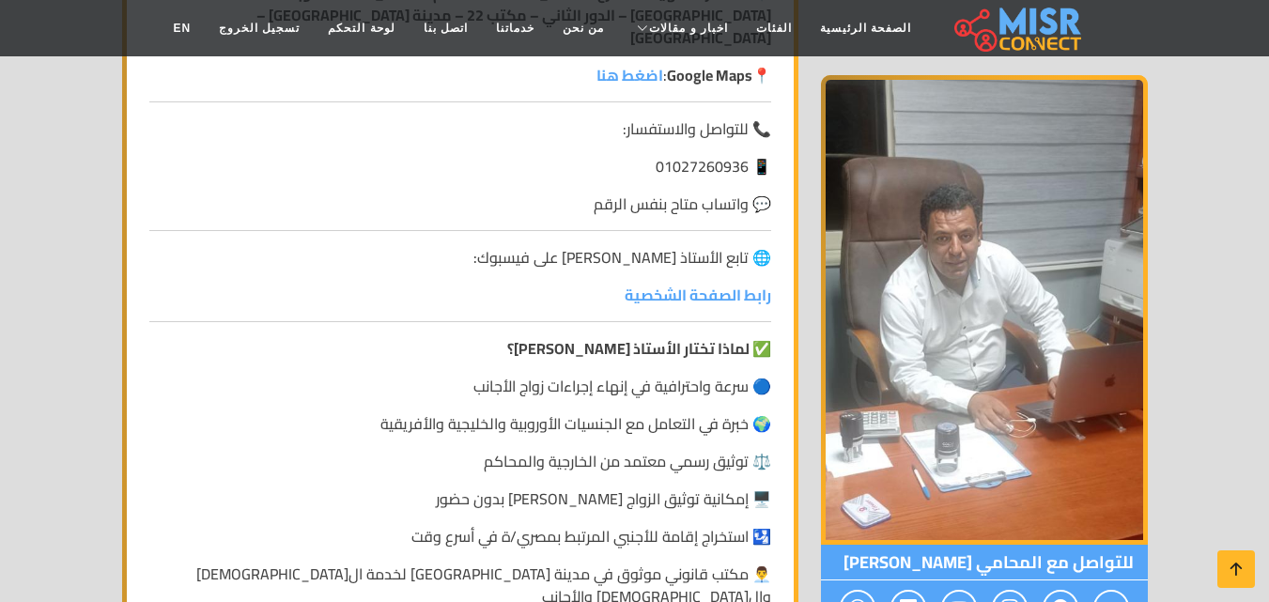
click at [738, 334] on strong "✅ لماذا تختار الأستاذ شعبان قياتي؟" at bounding box center [639, 348] width 264 height 28
click at [738, 334] on strong "✅ لماذا تختار الأستاذ [PERSON_NAME]؟" at bounding box center [639, 348] width 264 height 28
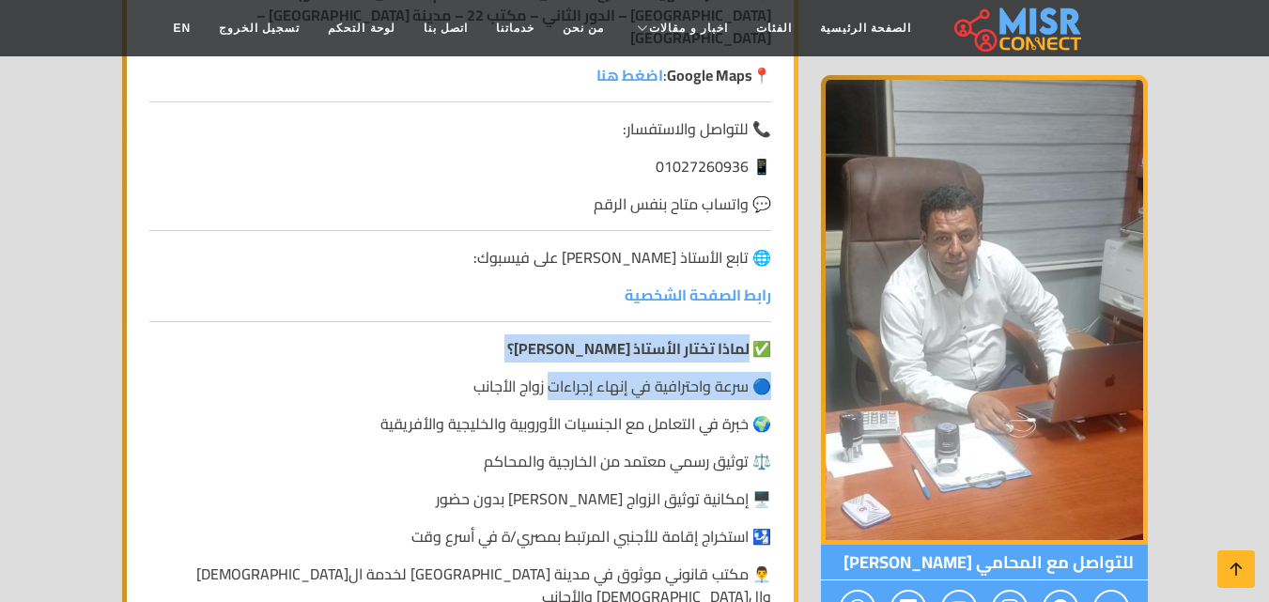
click at [559, 334] on strong "✅ لماذا تختار الأستاذ [PERSON_NAME]؟" at bounding box center [639, 348] width 264 height 28
copy strong "لماذا تختار الأستاذ شعبان قياتي"
click at [652, 334] on strong "✅ لماذا تختار الأستاذ [PERSON_NAME]؟" at bounding box center [639, 348] width 264 height 28
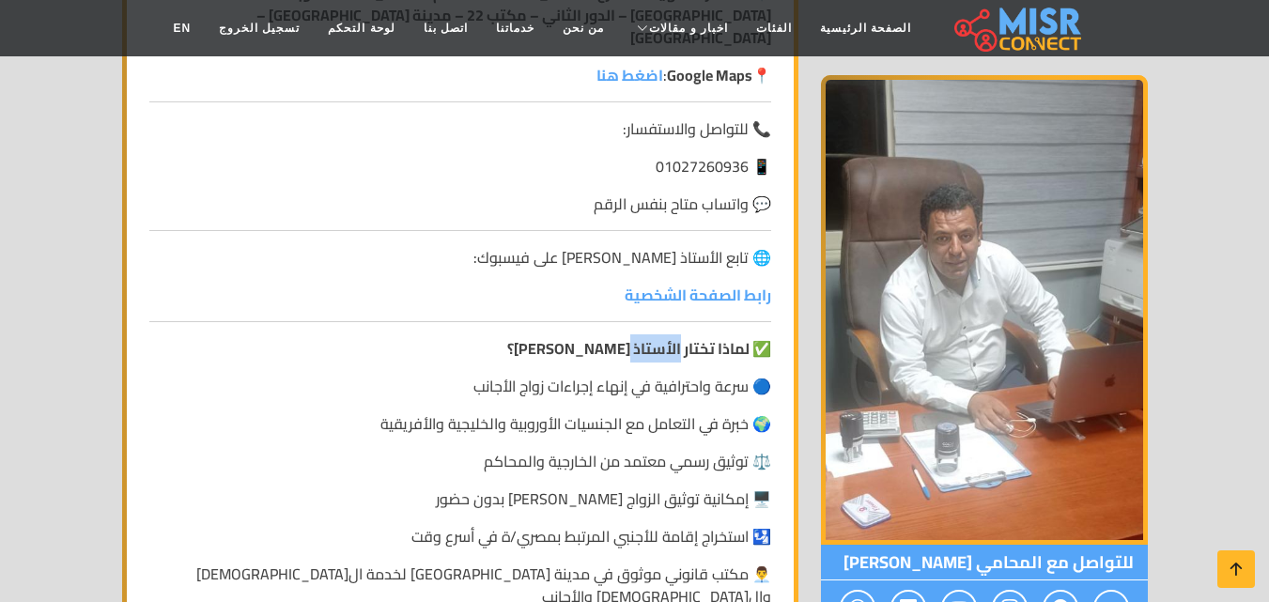
click at [652, 334] on strong "✅ لماذا تختار الأستاذ [PERSON_NAME]؟" at bounding box center [639, 348] width 264 height 28
click at [568, 334] on strong "✅ لماذا تختار الأستاذ [PERSON_NAME]؟" at bounding box center [639, 348] width 264 height 28
drag, startPoint x: 570, startPoint y: 306, endPoint x: 446, endPoint y: 324, distance: 125.2
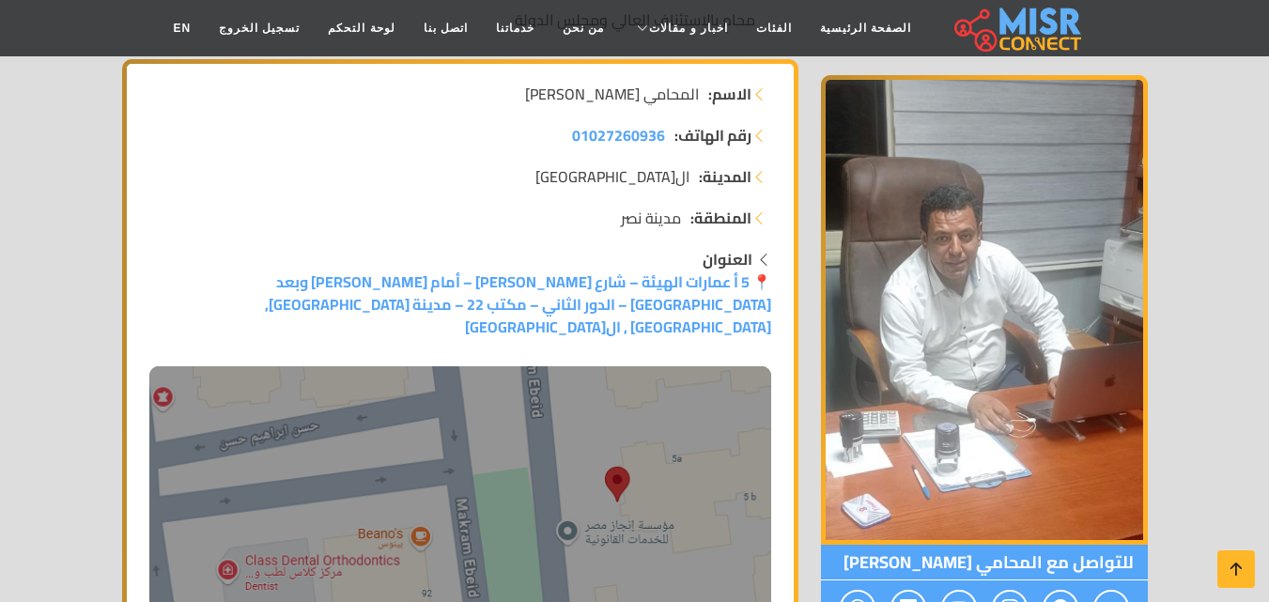
scroll to position [188, 0]
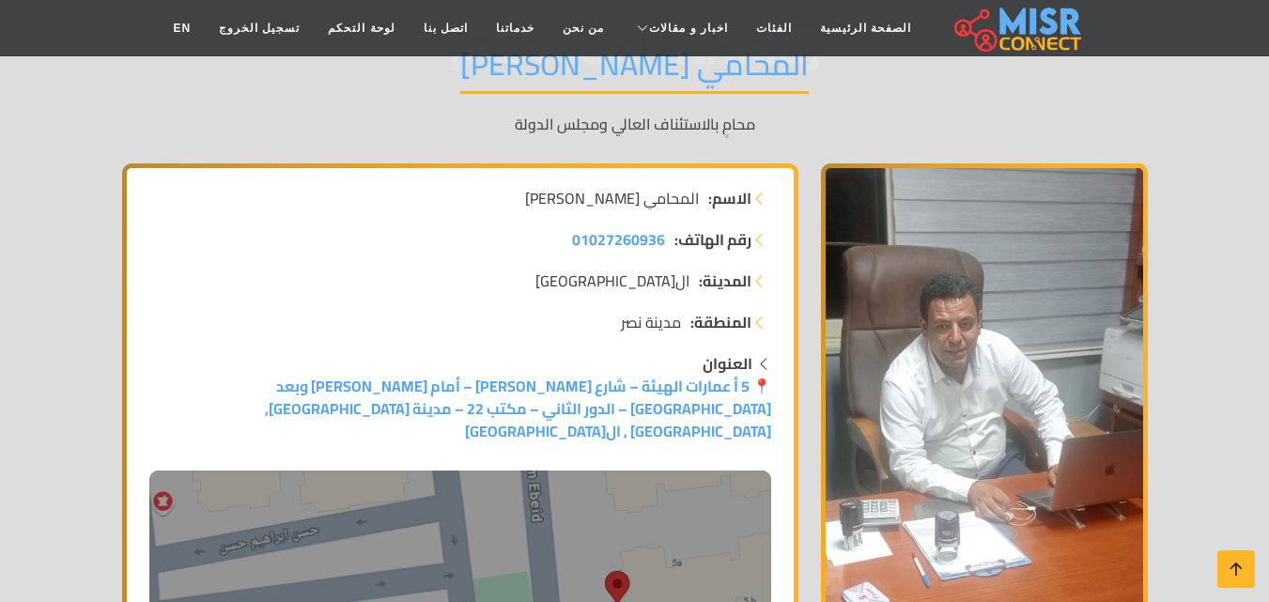
click at [642, 318] on span "مدينة نصر" at bounding box center [651, 322] width 60 height 23
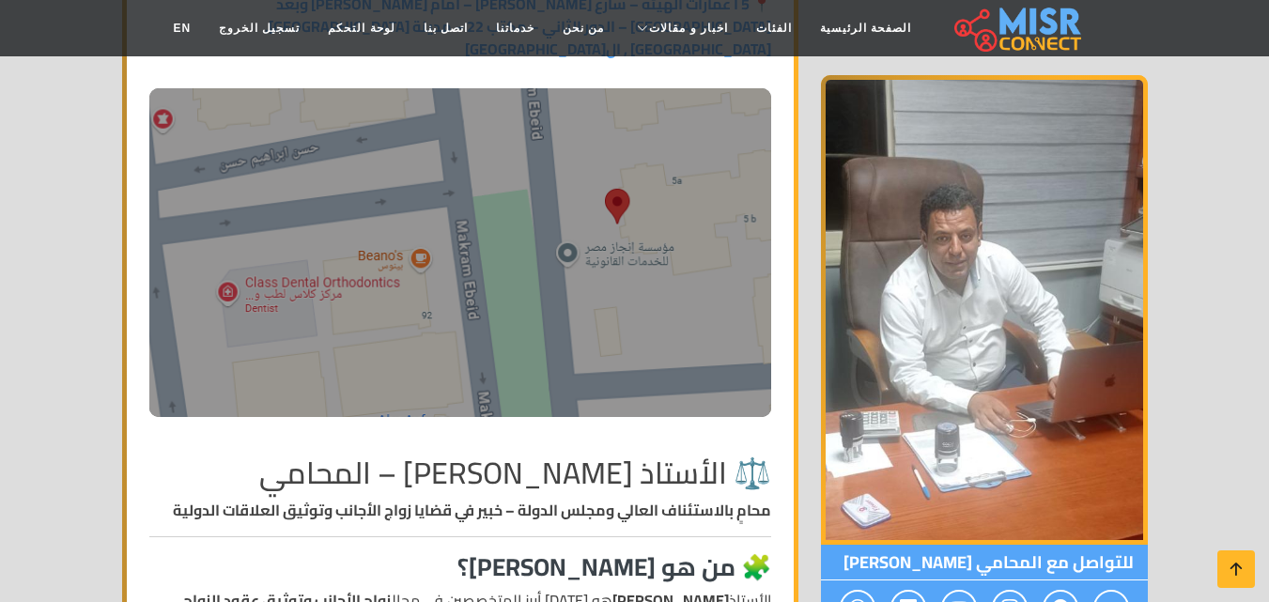
scroll to position [557, 0]
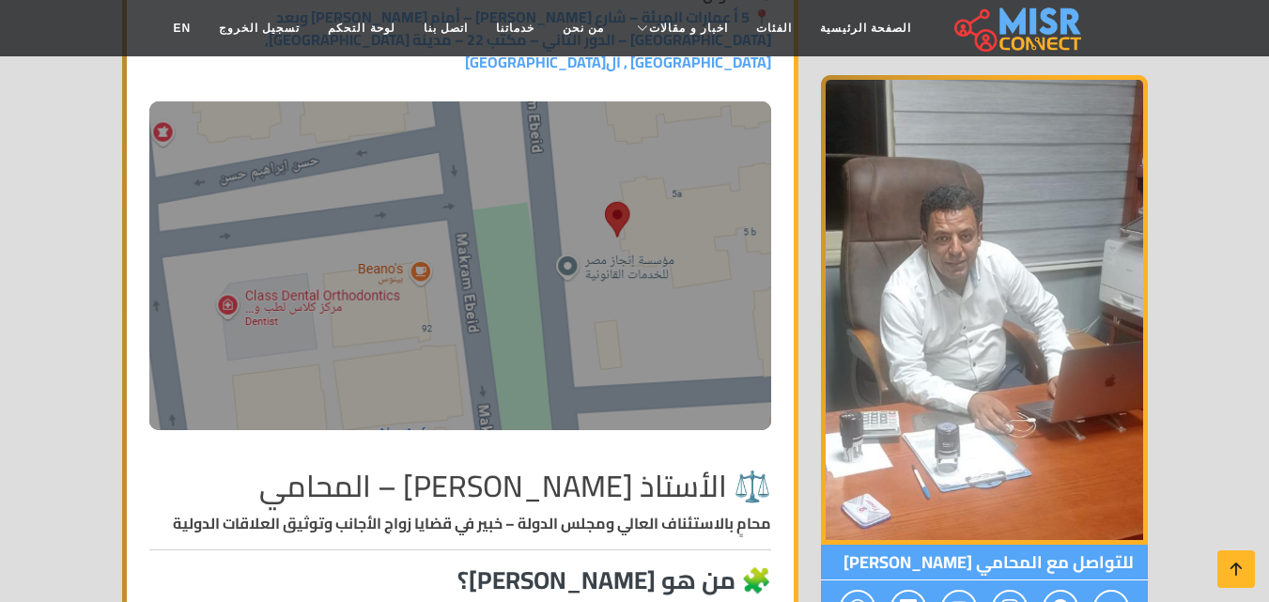
click at [666, 468] on h2 "⚖️ الأستاذ [PERSON_NAME] – المحامي" at bounding box center [460, 486] width 622 height 36
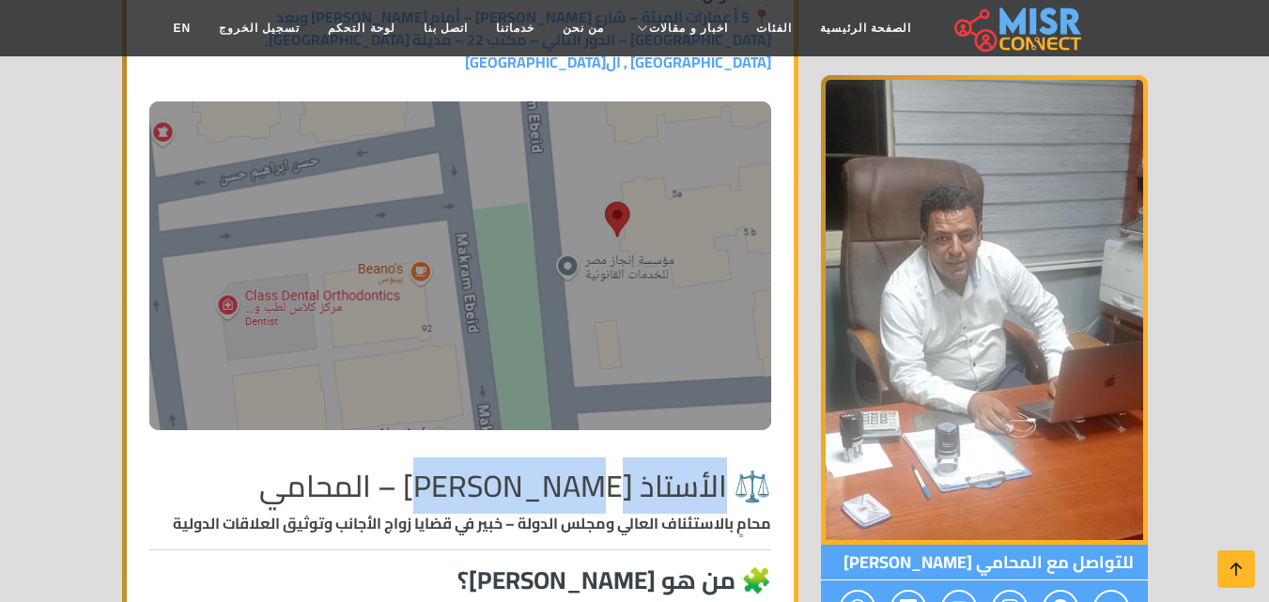
click at [513, 468] on h2 "⚖️ الأستاذ [PERSON_NAME] – المحامي" at bounding box center [460, 486] width 622 height 36
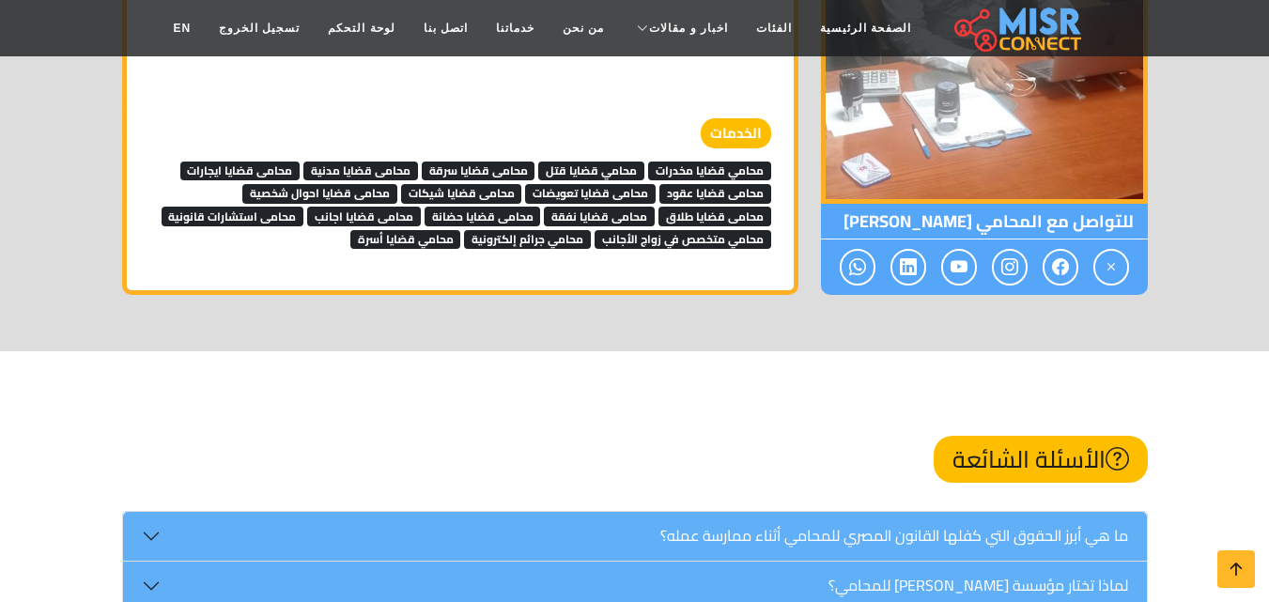
scroll to position [5916, 0]
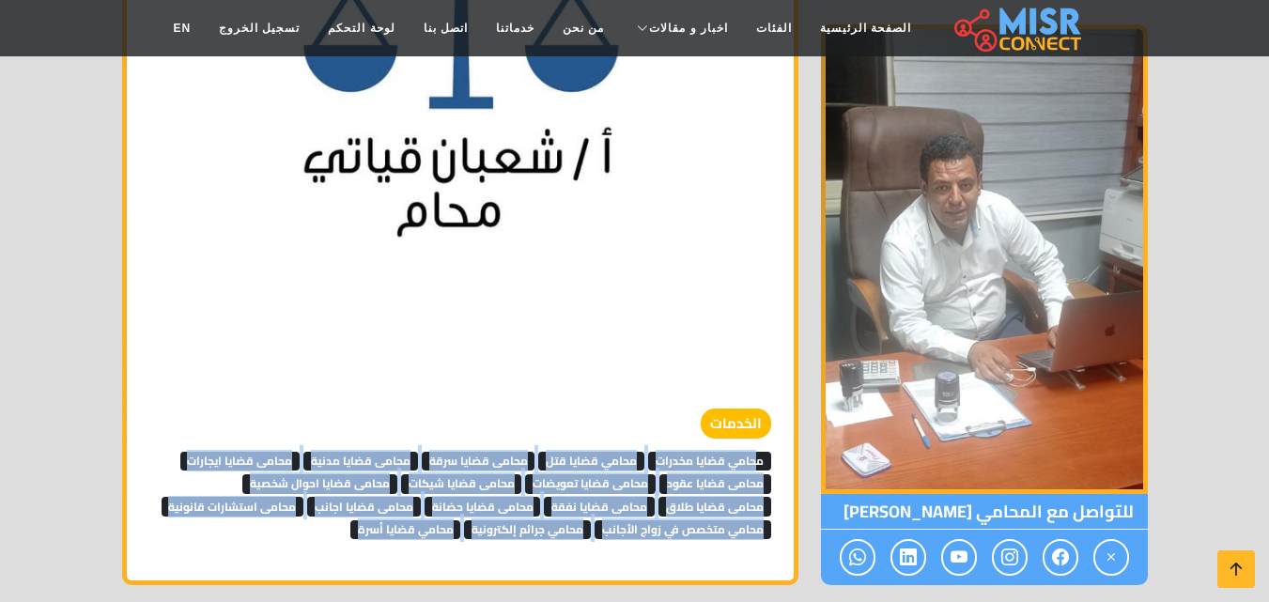
drag, startPoint x: 344, startPoint y: 466, endPoint x: 759, endPoint y: 392, distance: 421.6
click at [759, 408] on div "الخدمات محامي قضايا مخدرات محامي قضايا قتل محامى قضايا سرقة محامى قضايا مدنية م…" at bounding box center [460, 473] width 622 height 131
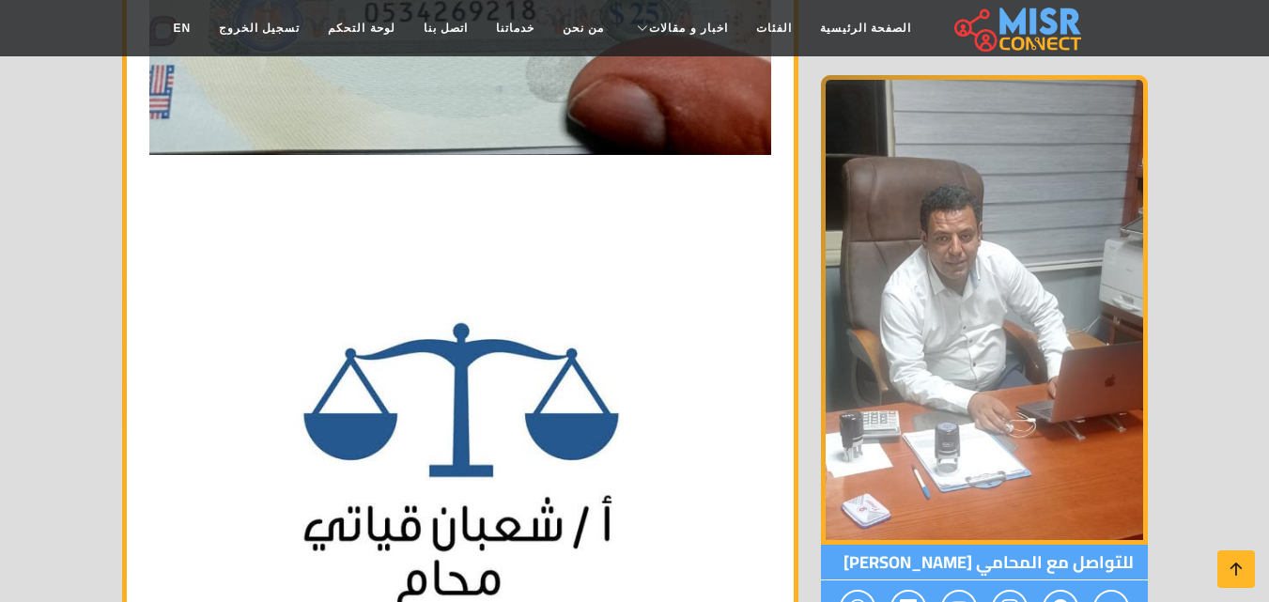
scroll to position [5540, 0]
